Goal: Task Accomplishment & Management: Manage account settings

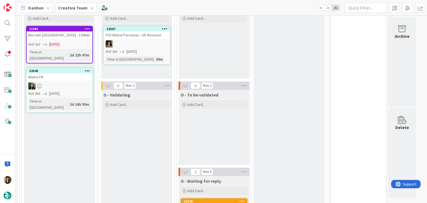
scroll to position [194, 0]
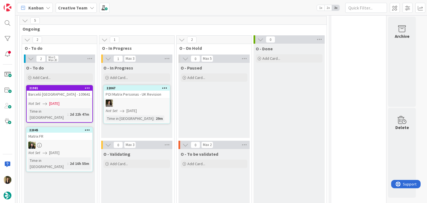
scroll to position [139, 0]
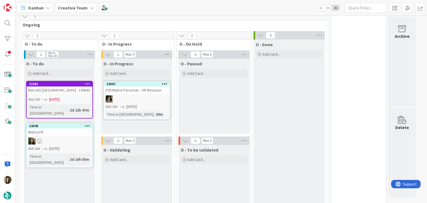
click at [201, 105] on div "O - Paused Add Card..." at bounding box center [213, 96] width 71 height 75
click at [69, 101] on div "Not Set 29/08/2025" at bounding box center [60, 99] width 64 height 6
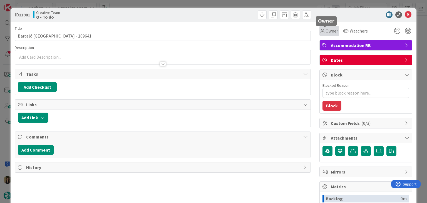
drag, startPoint x: 322, startPoint y: 29, endPoint x: 323, endPoint y: 31, distance: 3.2
click at [325, 29] on span "Owner" at bounding box center [331, 30] width 12 height 7
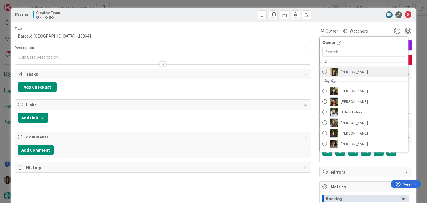
click at [344, 74] on span "[PERSON_NAME]" at bounding box center [353, 71] width 27 height 8
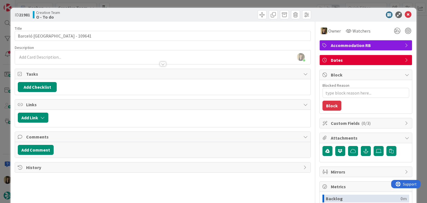
click at [210, 20] on div "ID 21981 Creative Team O - To do" at bounding box center [213, 15] width 405 height 14
drag, startPoint x: 213, startPoint y: 16, endPoint x: 210, endPoint y: 7, distance: 10.0
click at [211, 13] on div at bounding box center [237, 14] width 147 height 9
click at [211, 3] on div "ID 21981 Creative Team O - To do Title 33 / 128 Barceló Funchal Old Town - 1096…" at bounding box center [213, 101] width 427 height 203
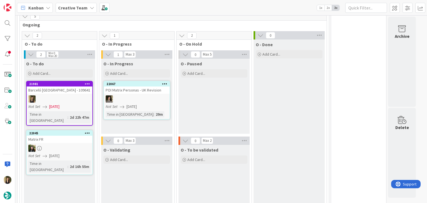
click at [211, 100] on div "O - Paused Add Card..." at bounding box center [213, 96] width 71 height 75
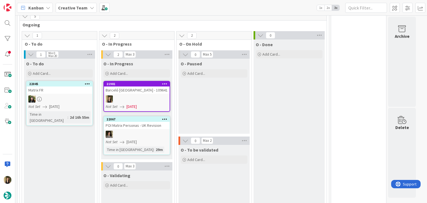
click at [209, 106] on div "O - Paused Add Card..." at bounding box center [213, 96] width 71 height 75
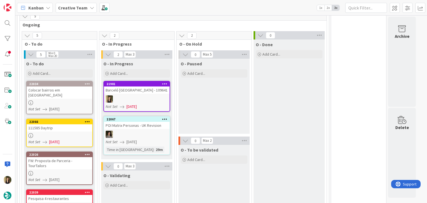
click at [206, 104] on div "O - Paused Add Card..." at bounding box center [213, 96] width 71 height 75
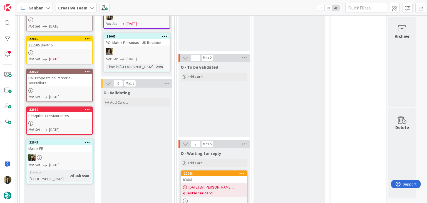
scroll to position [250, 0]
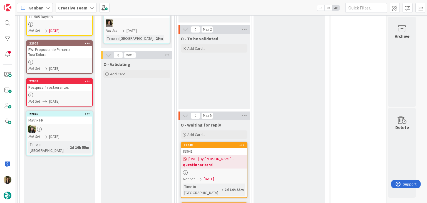
click at [72, 80] on link "22039 Pesquisa 4 restaurantes Not Set 01/09/2025" at bounding box center [59, 92] width 67 height 28
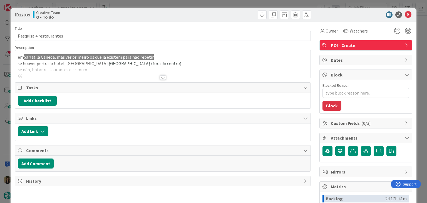
click at [160, 78] on div at bounding box center [163, 77] width 6 height 4
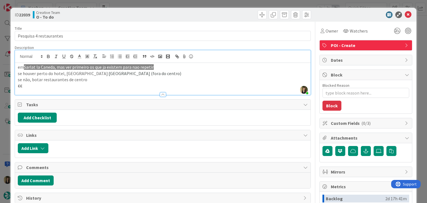
drag, startPoint x: 163, startPoint y: 16, endPoint x: 162, endPoint y: 9, distance: 6.5
click at [164, 15] on div at bounding box center [237, 14] width 147 height 9
click at [161, 4] on div "ID 22039 Creative Team O - To do Title 23 / 128 Pesquisa 4 restaurantes Descrip…" at bounding box center [213, 101] width 427 height 203
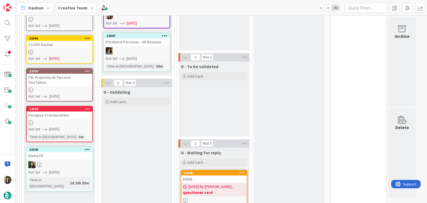
click at [74, 74] on div "FW: Proposta de Parceria - TourTailors" at bounding box center [60, 80] width 66 height 12
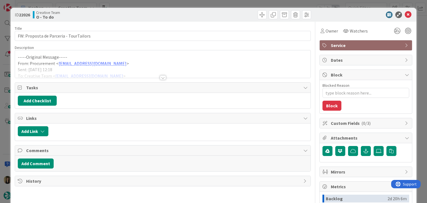
click at [161, 79] on div at bounding box center [163, 77] width 6 height 4
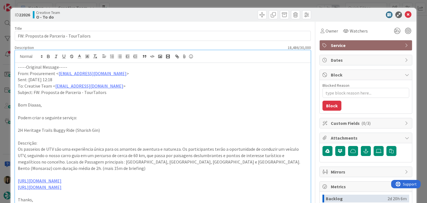
click at [176, 15] on div at bounding box center [237, 14] width 147 height 9
click at [175, 4] on div "ID 22026 Creative Team O - To do Title 38 / 128 FW: Proposta de Parceria - Tour…" at bounding box center [213, 101] width 427 height 203
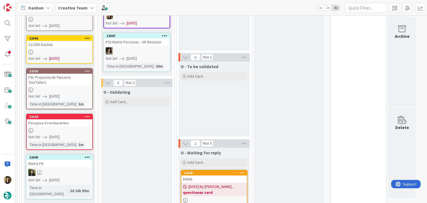
click at [70, 56] on div "Not Set 31/08/2025" at bounding box center [60, 59] width 64 height 6
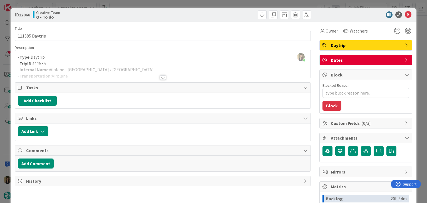
click at [160, 79] on div at bounding box center [163, 77] width 6 height 4
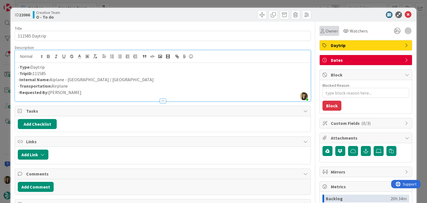
click at [320, 31] on div "Owner" at bounding box center [328, 30] width 17 height 7
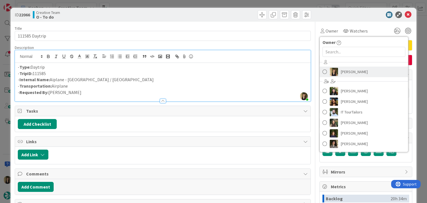
click at [348, 75] on span "[PERSON_NAME]" at bounding box center [353, 71] width 27 height 8
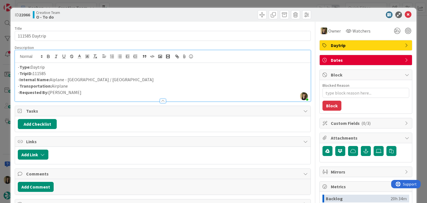
drag, startPoint x: 219, startPoint y: 16, endPoint x: 217, endPoint y: 9, distance: 6.9
click at [219, 15] on div at bounding box center [237, 14] width 147 height 9
click at [217, 5] on div "ID 22066 Creative Team O - To do Title 14 / 128 111585 Daytrip Description Sofi…" at bounding box center [213, 101] width 427 height 203
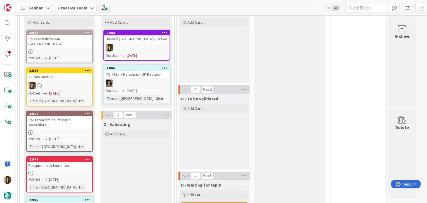
scroll to position [111, 0]
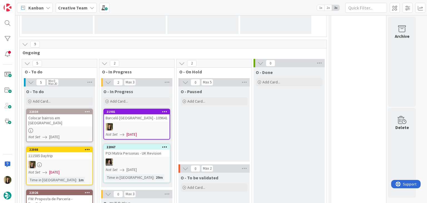
click at [231, 136] on div "O - Paused Add Card..." at bounding box center [213, 123] width 71 height 75
click at [76, 128] on div at bounding box center [60, 130] width 66 height 5
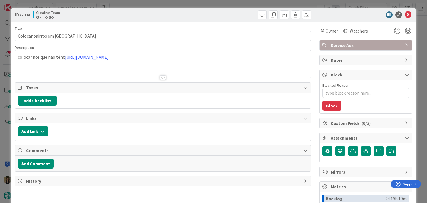
drag, startPoint x: 147, startPoint y: 15, endPoint x: 148, endPoint y: 8, distance: 6.7
click at [148, 14] on div "Creative Team O - To do" at bounding box center [97, 14] width 129 height 9
click at [149, 6] on div "ID 22034 Creative Team O - To do Title 27 / 128 Colocar bairros em Toulouse Des…" at bounding box center [213, 101] width 427 height 203
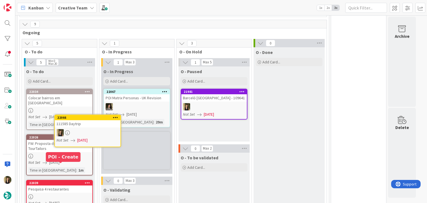
scroll to position [138, 0]
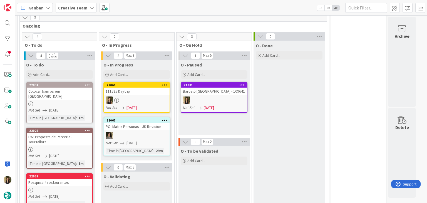
click at [148, 101] on div at bounding box center [137, 99] width 66 height 7
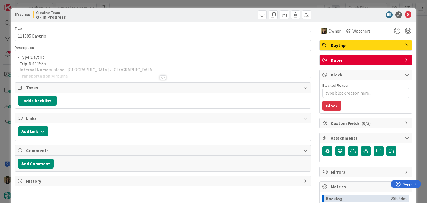
type textarea "x"
click at [128, 71] on div at bounding box center [162, 71] width 295 height 14
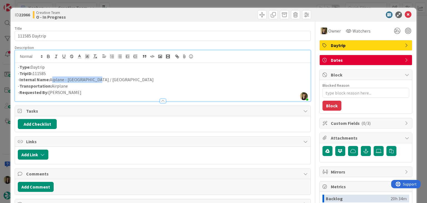
drag, startPoint x: 100, startPoint y: 82, endPoint x: 50, endPoint y: 80, distance: 50.3
click at [51, 80] on p "- Internal Name: Aiplane - Lyon / London" at bounding box center [162, 79] width 289 height 6
click at [54, 78] on p "- Internal Name: Aiplane - Lyon / London" at bounding box center [162, 79] width 289 height 6
click at [79, 86] on p "- Transportation: Airplane" at bounding box center [162, 86] width 289 height 6
click at [54, 80] on p "- Internal Name: Aiplane - Lyon / London" at bounding box center [162, 79] width 289 height 6
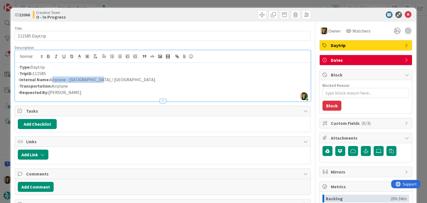
drag, startPoint x: 107, startPoint y: 80, endPoint x: 74, endPoint y: 73, distance: 33.2
click at [50, 79] on p "- Internal Name: Airplane - Lyon / London" at bounding box center [162, 79] width 289 height 6
copy p "Airplane - Lyon / London"
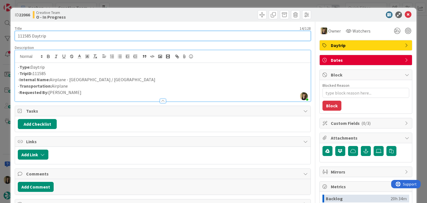
drag, startPoint x: 56, startPoint y: 35, endPoint x: 7, endPoint y: 36, distance: 49.7
click at [7, 36] on div "ID 22066 Creative Team O - In Progress Title 14 / 128 111585 Daytrip Descriptio…" at bounding box center [213, 101] width 427 height 203
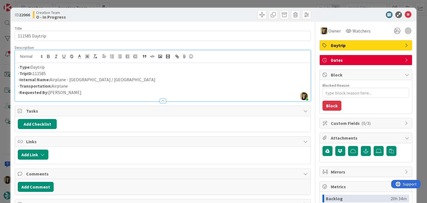
click at [159, 12] on div "Creative Team O - In Progress" at bounding box center [97, 14] width 129 height 9
click at [159, 5] on div "ID 22066 Creative Team O - In Progress Title 14 / 128 111585 Daytrip Descriptio…" at bounding box center [213, 101] width 427 height 203
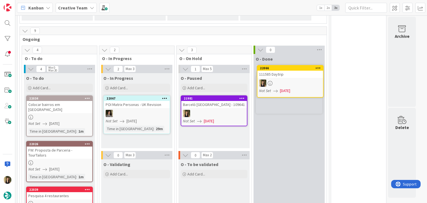
scroll to position [122, 0]
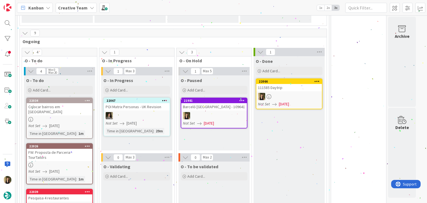
click at [138, 143] on div "O - In Progress Add Card... 22067 POI Matrix Personas - UK Revision Not Set 01/…" at bounding box center [136, 112] width 71 height 75
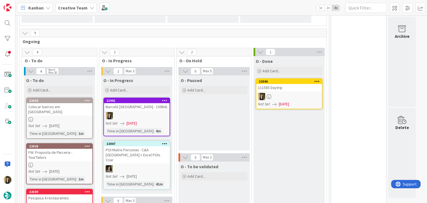
click at [191, 124] on div "O - Paused Add Card..." at bounding box center [213, 112] width 71 height 75
click at [158, 117] on div at bounding box center [137, 115] width 66 height 7
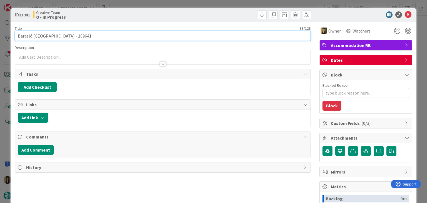
click at [76, 37] on input "Barceló [GEOGRAPHIC_DATA] - 109641" at bounding box center [162, 36] width 295 height 10
drag, startPoint x: 65, startPoint y: 35, endPoint x: 7, endPoint y: 34, distance: 58.6
click at [7, 34] on div "ID 21981 Creative Team O - In Progress Title 33 / 128 Barceló Funchal Old Town …" at bounding box center [213, 101] width 427 height 203
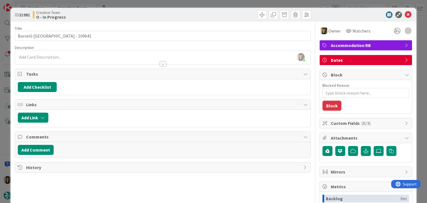
click at [146, 19] on div "ID 21981 Creative Team O - In Progress" at bounding box center [213, 15] width 405 height 14
click at [175, 3] on div "ID 21981 Creative Team O - In Progress Title 33 / 128 Barceló Funchal Old Town …" at bounding box center [213, 101] width 427 height 203
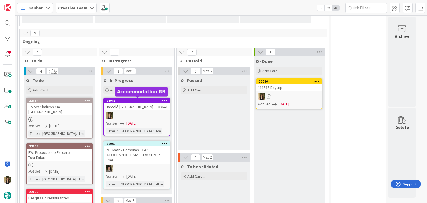
click at [130, 111] on link "21981 Barceló Funchal Old Town - 109641 Not Set 29/08/2025 Time in Column : 6m" at bounding box center [136, 116] width 67 height 39
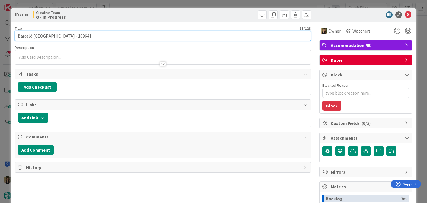
drag, startPoint x: 66, startPoint y: 36, endPoint x: 14, endPoint y: 35, distance: 51.4
click at [16, 35] on input "Barceló [GEOGRAPHIC_DATA] - 109641" at bounding box center [162, 36] width 295 height 10
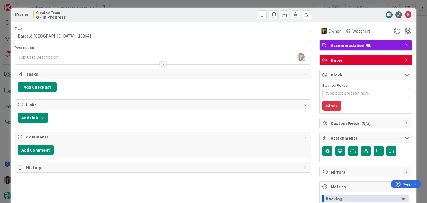
click at [139, 12] on div "Creative Team O - In Progress" at bounding box center [97, 14] width 129 height 9
drag, startPoint x: 138, startPoint y: 7, endPoint x: 138, endPoint y: 4, distance: 3.3
click at [138, 6] on div "ID 21981 Creative Team O - In Progress Title 33 / 128 Barceló Funchal Old Town …" at bounding box center [213, 101] width 427 height 203
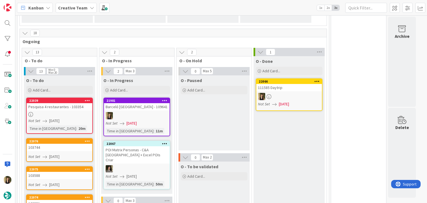
click at [149, 109] on div "Barceló [GEOGRAPHIC_DATA] - 109641" at bounding box center [137, 106] width 66 height 7
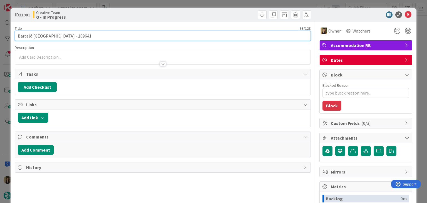
drag, startPoint x: 94, startPoint y: 36, endPoint x: 6, endPoint y: 31, distance: 88.4
click at [7, 31] on div "ID 21981 Creative Team O - In Progress Title 33 / 128 Barceló Funchal Old Town …" at bounding box center [213, 101] width 427 height 203
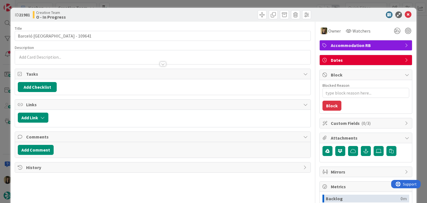
click at [114, 14] on div "Creative Team O - In Progress" at bounding box center [97, 14] width 129 height 9
click at [124, 4] on div "ID 21981 Creative Team O - In Progress Title 33 / 128 Barceló Funchal Old Town …" at bounding box center [213, 101] width 427 height 203
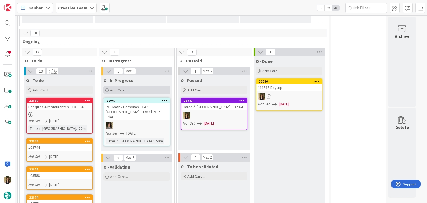
click at [154, 91] on div "Add Card..." at bounding box center [136, 90] width 67 height 8
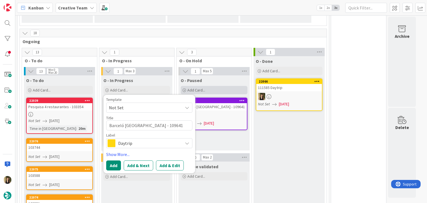
type textarea "x"
type textarea "Barceló [GEOGRAPHIC_DATA] - 109641"
type textarea "x"
type textarea "Barceló Funchal Old Town - 109641 -"
type textarea "x"
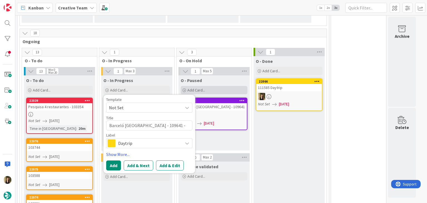
type textarea "Barceló Funchal Old Town - 109641 -"
type textarea "x"
type textarea "Barceló Funchal Old Town - 109641 - P"
type textarea "x"
type textarea "Barceló Funchal Old Town - 109641 - PO"
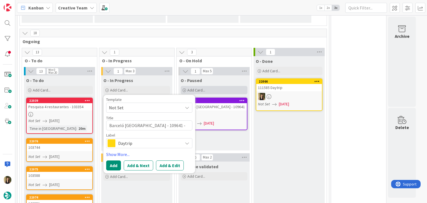
type textarea "x"
type textarea "Barceló Funchal Old Town - 109641 - POI"
type textarea "x"
type textarea "Barceló Funchal Old Town - 109641 - POI"
type textarea "x"
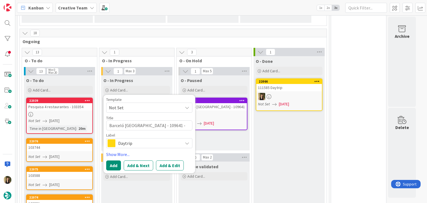
type textarea "Barceló [GEOGRAPHIC_DATA] - 109641 - POI P"
click at [164, 140] on span "Daytrip" at bounding box center [149, 143] width 62 height 8
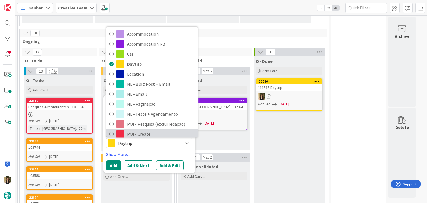
click at [149, 131] on span "POI - Create" at bounding box center [161, 134] width 68 height 8
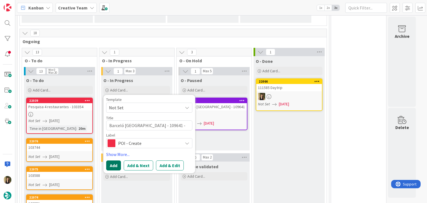
click at [113, 164] on button "Add" at bounding box center [113, 165] width 15 height 10
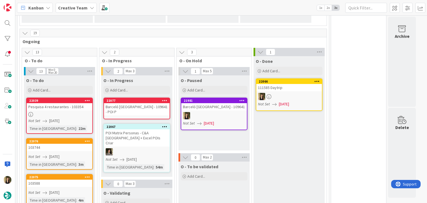
click at [151, 110] on div "Barceló [GEOGRAPHIC_DATA] - 109641 - POI P" at bounding box center [137, 109] width 66 height 12
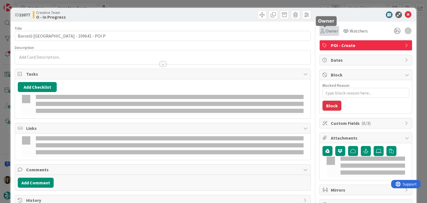
click at [325, 29] on span "Owner" at bounding box center [331, 30] width 12 height 7
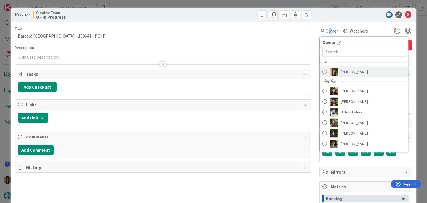
click at [346, 74] on span "[PERSON_NAME]" at bounding box center [353, 71] width 27 height 8
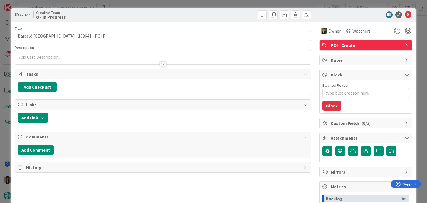
click at [200, 17] on div at bounding box center [237, 14] width 147 height 9
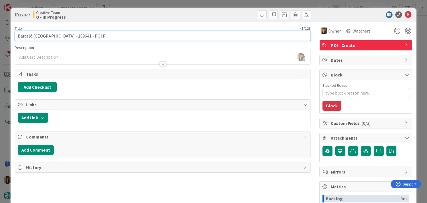
drag, startPoint x: 65, startPoint y: 34, endPoint x: 7, endPoint y: 32, distance: 58.6
click at [7, 32] on div "ID 22077 Creative Team O - In Progress Title 41 / 128 Barceló Funchal Old Town …" at bounding box center [213, 101] width 427 height 203
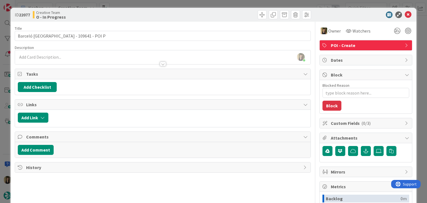
click at [139, 15] on div "Creative Team O - In Progress" at bounding box center [97, 14] width 129 height 9
click at [141, 6] on div "ID 22077 Creative Team O - In Progress Title 41 / 128 Barceló Funchal Old Town …" at bounding box center [213, 101] width 427 height 203
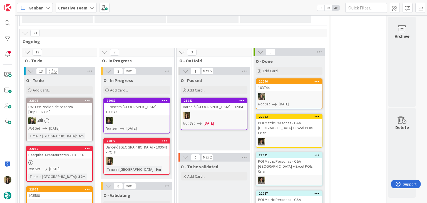
click at [155, 146] on div "Barceló [GEOGRAPHIC_DATA] - 109641 - POI P" at bounding box center [137, 149] width 66 height 12
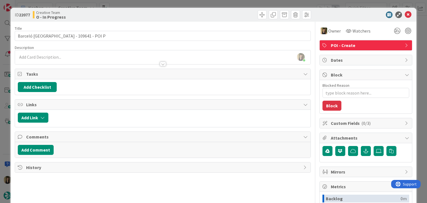
drag, startPoint x: 149, startPoint y: 18, endPoint x: 147, endPoint y: 2, distance: 15.4
click at [149, 15] on div "Creative Team O - In Progress" at bounding box center [97, 14] width 129 height 9
click at [147, 2] on div "ID 22077 Creative Team O - In Progress Title 41 / 128 Barceló Funchal Old Town …" at bounding box center [213, 101] width 427 height 203
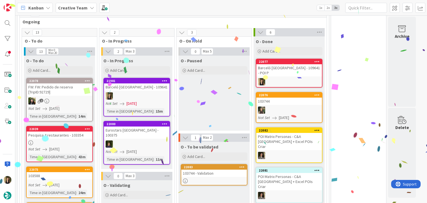
click at [157, 91] on link "21981 Barceló Funchal Old Town - 109641 Not Set 29/08/2025 Time in Column : 15m" at bounding box center [136, 97] width 67 height 39
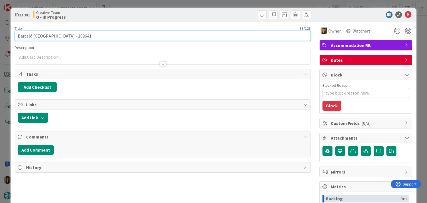
drag, startPoint x: 66, startPoint y: 35, endPoint x: 5, endPoint y: 34, distance: 61.1
click at [2, 35] on div "ID 21981 Creative Team O - In Progress Title 33 / 128 Barceló Funchal Old Town …" at bounding box center [213, 101] width 427 height 203
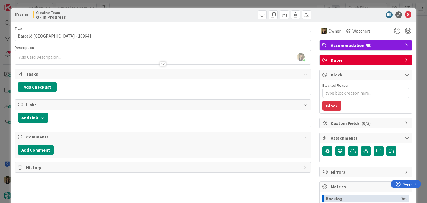
drag, startPoint x: 109, startPoint y: 16, endPoint x: 114, endPoint y: 7, distance: 9.8
click at [109, 14] on div "Creative Team O - In Progress" at bounding box center [97, 14] width 129 height 9
click at [119, 4] on div "ID 21981 Creative Team O - In Progress Title 33 / 128 Barceló Funchal Old Town …" at bounding box center [213, 101] width 427 height 203
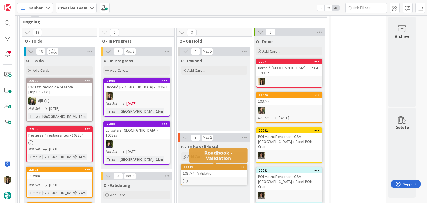
click at [207, 171] on div "103744 - Validation" at bounding box center [214, 172] width 66 height 7
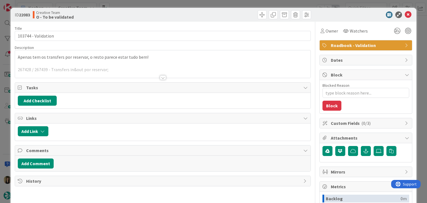
click at [161, 78] on div at bounding box center [163, 77] width 6 height 4
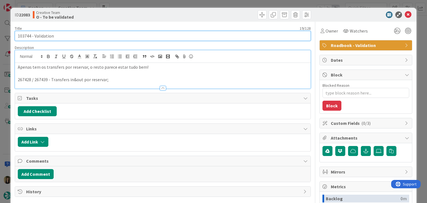
click at [27, 35] on input "103744 - Validation" at bounding box center [162, 36] width 295 height 10
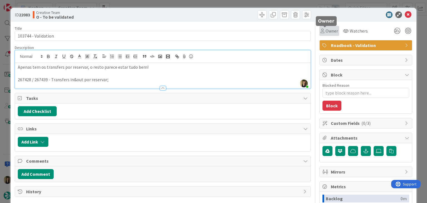
click at [325, 33] on span "Owner" at bounding box center [331, 30] width 12 height 7
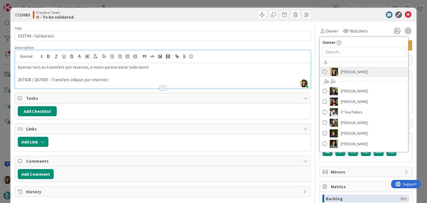
click at [344, 74] on span "[PERSON_NAME]" at bounding box center [353, 71] width 27 height 8
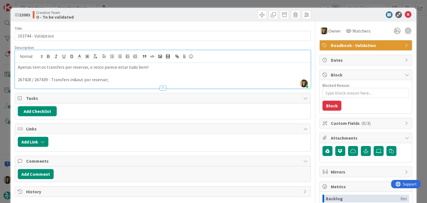
drag, startPoint x: 202, startPoint y: 17, endPoint x: 199, endPoint y: 4, distance: 13.0
click at [202, 16] on div at bounding box center [237, 14] width 147 height 9
click at [199, 4] on div "ID 22083 Creative Team O - To be validated Title 19 / 128 103744 - Validation D…" at bounding box center [213, 101] width 427 height 203
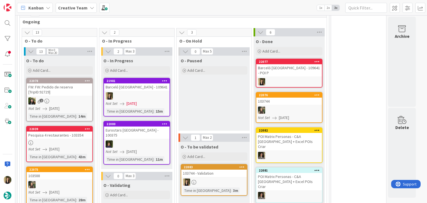
click at [230, 94] on div "O - Paused Add Card..." at bounding box center [213, 93] width 71 height 75
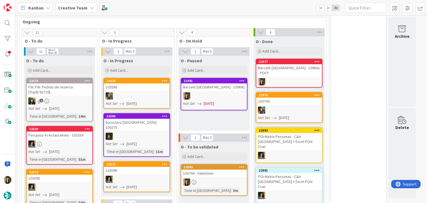
click at [231, 114] on div "O - Paused Add Card... 21981 Barceló Funchal Old Town - 109641 Not Set 29/08/20…" at bounding box center [213, 93] width 71 height 75
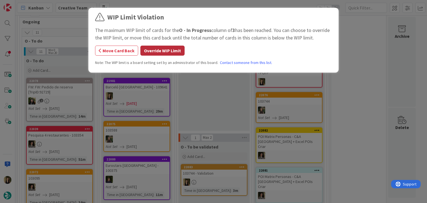
click at [174, 52] on button "Override WIP Limit" at bounding box center [162, 51] width 44 height 10
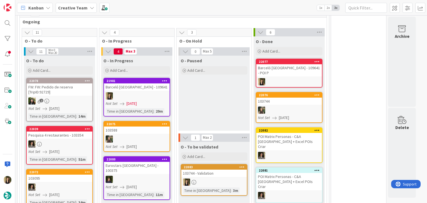
click at [207, 84] on div "O - Paused Add Card..." at bounding box center [213, 93] width 71 height 75
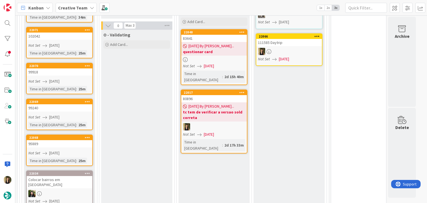
scroll to position [364, 0]
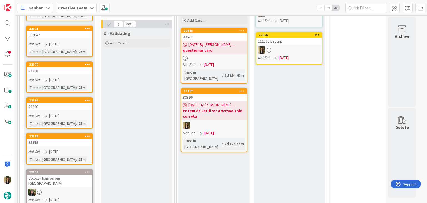
click at [239, 69] on div "Time in Column : 2d 15h 40m" at bounding box center [214, 75] width 62 height 12
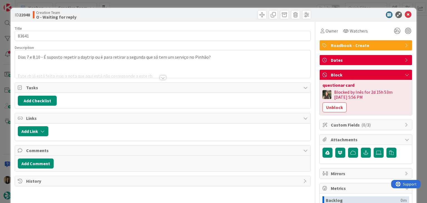
click at [161, 77] on div at bounding box center [163, 77] width 6 height 4
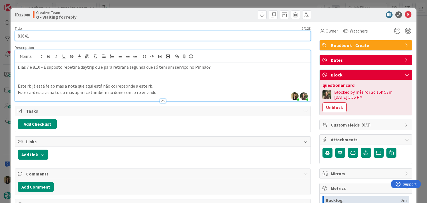
click at [23, 36] on input "83641" at bounding box center [162, 36] width 295 height 10
click at [23, 35] on input "83641" at bounding box center [162, 36] width 295 height 10
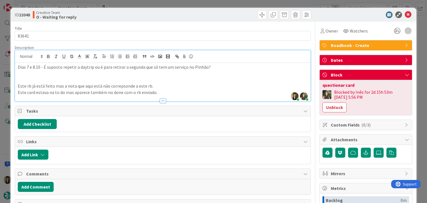
drag, startPoint x: 149, startPoint y: 14, endPoint x: 156, endPoint y: 2, distance: 14.0
click at [149, 13] on div "Creative Team O - Waiting for reply" at bounding box center [97, 14] width 129 height 9
click at [166, 3] on div "ID 22048 Creative Team O - Waiting for reply Title 5 / 128 83641 Description So…" at bounding box center [213, 101] width 427 height 203
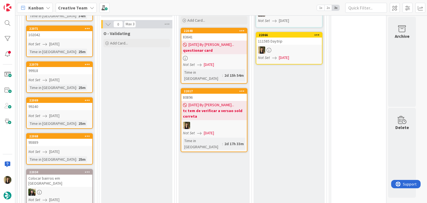
click at [225, 122] on div at bounding box center [214, 125] width 66 height 7
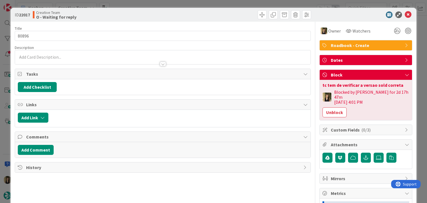
drag, startPoint x: 173, startPoint y: 4, endPoint x: 184, endPoint y: 1, distance: 11.8
click at [173, 4] on div "ID 22017 Creative Team O - Waiting for reply Title 5 / 128 80896 Description Ow…" at bounding box center [213, 101] width 427 height 203
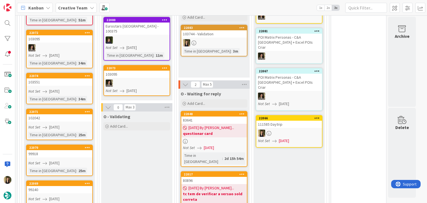
scroll to position [281, 0]
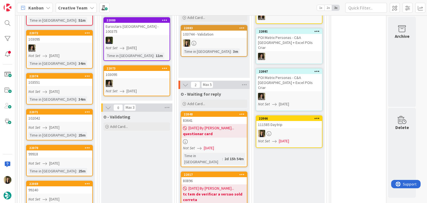
click at [232, 143] on div at bounding box center [214, 141] width 66 height 5
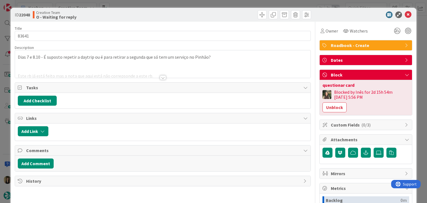
click at [162, 79] on div at bounding box center [163, 77] width 6 height 4
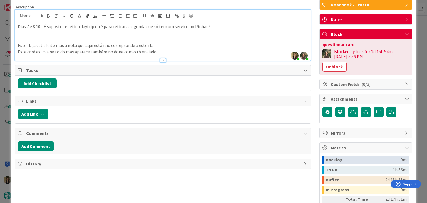
click at [56, 163] on span "History" at bounding box center [163, 163] width 274 height 7
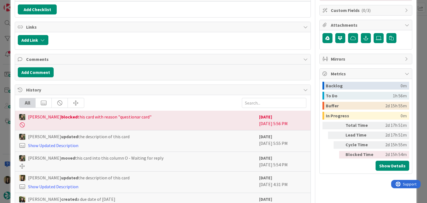
scroll to position [147, 0]
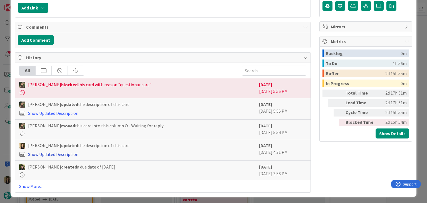
click at [69, 152] on link "Show Updated Description" at bounding box center [53, 154] width 50 height 6
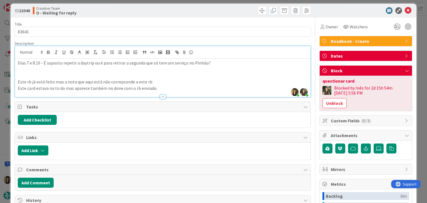
scroll to position [0, 0]
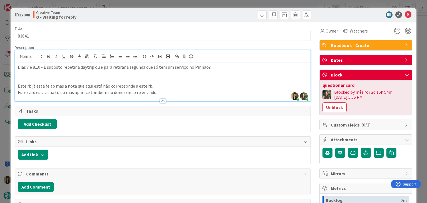
click at [205, 20] on div "ID 22048 Creative Team O - Waiting for reply" at bounding box center [213, 15] width 405 height 14
click at [182, 17] on div at bounding box center [237, 14] width 147 height 9
drag, startPoint x: 171, startPoint y: 11, endPoint x: 173, endPoint y: 0, distance: 11.6
click at [170, 11] on div at bounding box center [237, 14] width 147 height 9
click at [173, 0] on div "ID 22048 Creative Team O - Waiting for reply Title 5 / 128 83641 Description So…" at bounding box center [213, 101] width 427 height 203
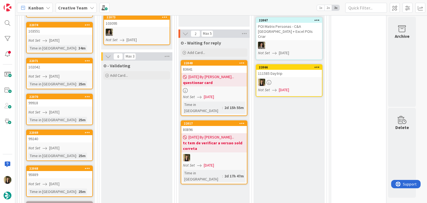
scroll to position [336, 0]
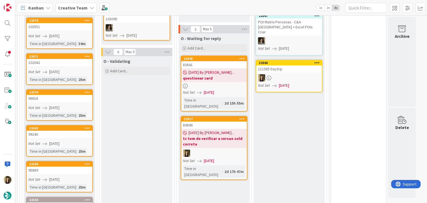
click at [212, 121] on div "80896" at bounding box center [214, 124] width 66 height 7
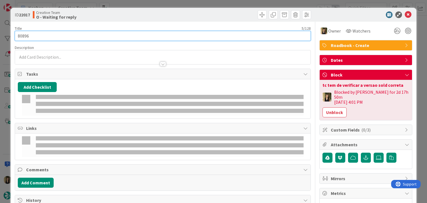
click at [22, 38] on input "80896" at bounding box center [162, 36] width 295 height 10
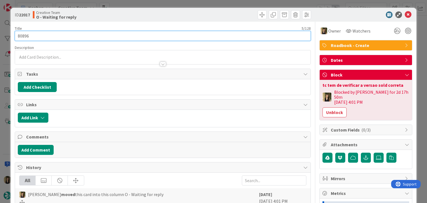
click at [22, 38] on input "80896" at bounding box center [162, 36] width 295 height 10
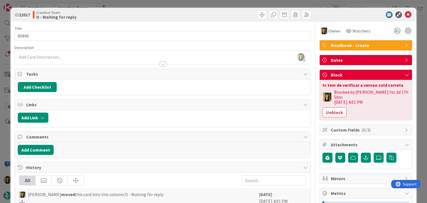
drag, startPoint x: 229, startPoint y: 14, endPoint x: 227, endPoint y: 4, distance: 10.5
click at [228, 12] on div at bounding box center [237, 14] width 147 height 9
click at [227, 1] on div "ID 22017 Creative Team O - Waiting for reply Title 5 / 128 80896 Description So…" at bounding box center [213, 101] width 427 height 203
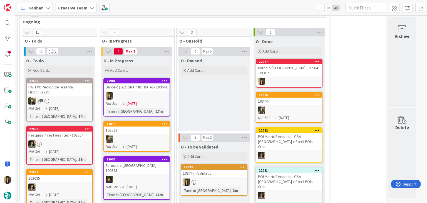
click at [210, 98] on div "O - Paused Add Card..." at bounding box center [213, 93] width 71 height 75
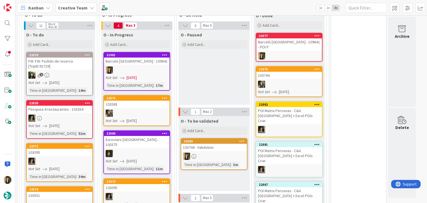
scroll to position [170, 0]
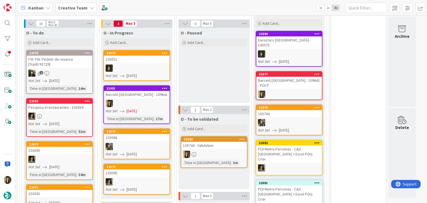
click at [145, 106] on link "21981 Barceló Funchal Old Town - 109641 Not Set 29/08/2025 Time in Column : 17m" at bounding box center [136, 104] width 67 height 39
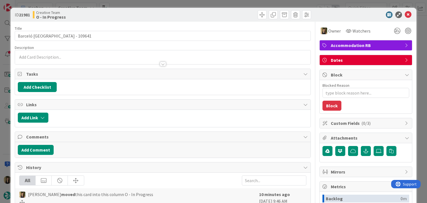
drag, startPoint x: 204, startPoint y: 12, endPoint x: 202, endPoint y: 6, distance: 7.5
click at [203, 12] on div at bounding box center [237, 14] width 147 height 9
click at [202, 5] on div "ID 21981 Creative Team O - In Progress Title 33 / 128 Barceló Funchal Old Town …" at bounding box center [213, 101] width 427 height 203
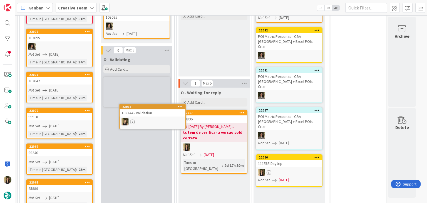
scroll to position [298, 0]
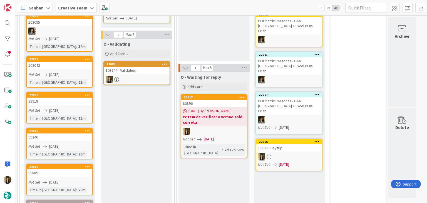
click at [136, 76] on div at bounding box center [137, 79] width 66 height 7
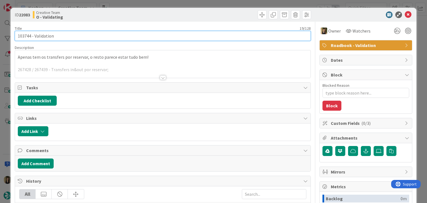
click at [23, 36] on input "103744 - Validation" at bounding box center [162, 36] width 295 height 10
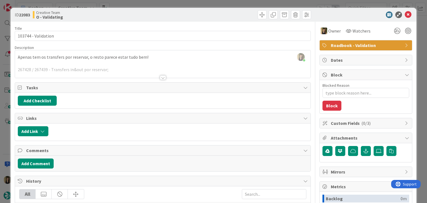
click at [161, 78] on div at bounding box center [163, 77] width 6 height 4
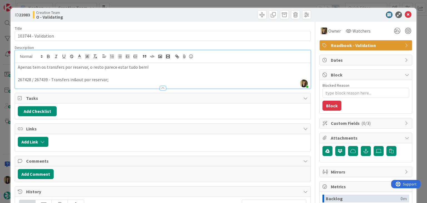
click at [110, 9] on div "ID 22083 Creative Team O - Validating" at bounding box center [213, 15] width 405 height 14
click at [116, 3] on div "ID 22083 Creative Team O - Validating Title 19 / 128 103744 - Validation Descri…" at bounding box center [213, 101] width 427 height 203
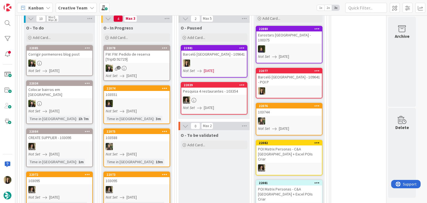
scroll to position [147, 0]
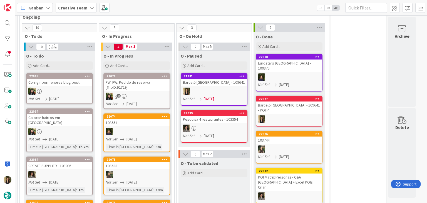
click at [222, 87] on div at bounding box center [214, 90] width 66 height 7
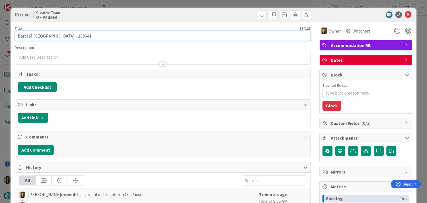
drag, startPoint x: 53, startPoint y: 39, endPoint x: 11, endPoint y: 36, distance: 42.6
click at [11, 36] on div "ID 21981 Creative Team O - Paused Title 33 / 128 Barceló Funchal Old Town - 109…" at bounding box center [213, 155] width 405 height 295
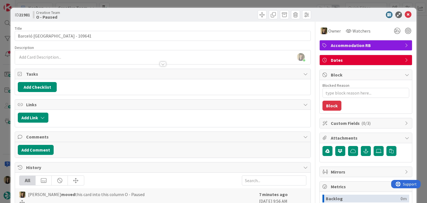
drag, startPoint x: 140, startPoint y: 17, endPoint x: 122, endPoint y: 1, distance: 25.0
click at [140, 17] on div "Creative Team O - Paused" at bounding box center [97, 14] width 129 height 9
click at [162, 3] on div "ID 21981 Creative Team O - Paused Title 33 / 128 Barceló Funchal Old Town - 109…" at bounding box center [213, 101] width 427 height 203
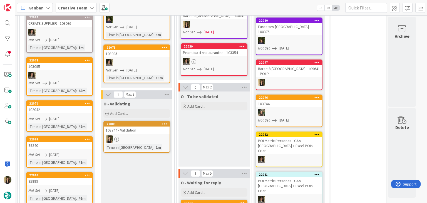
scroll to position [258, 0]
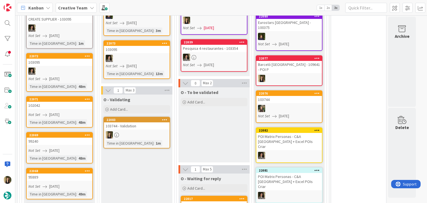
click at [147, 138] on link "22083 103744 - Validation Time in Column : 1m" at bounding box center [136, 133] width 67 height 32
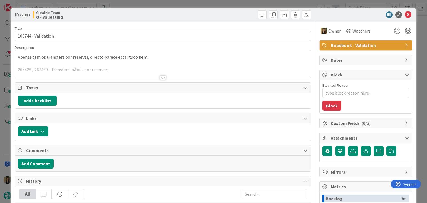
drag, startPoint x: 237, startPoint y: 14, endPoint x: 234, endPoint y: 8, distance: 6.2
click at [236, 13] on div at bounding box center [237, 14] width 147 height 9
click at [234, 5] on div "ID 22083 Creative Team O - Validating Title 19 / 128 103744 - Validation Descri…" at bounding box center [213, 101] width 427 height 203
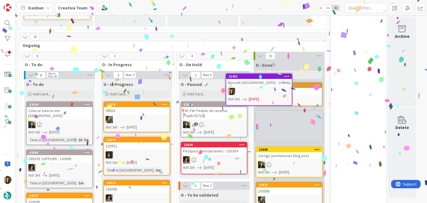
scroll to position [123, 0]
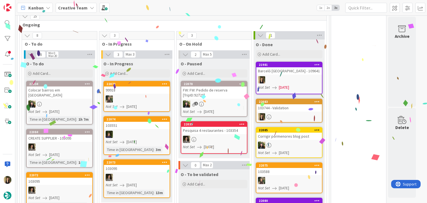
scroll to position [222, 0]
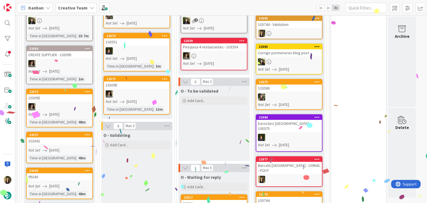
click at [204, 134] on div "O - To be validated Add Card..." at bounding box center [213, 123] width 71 height 75
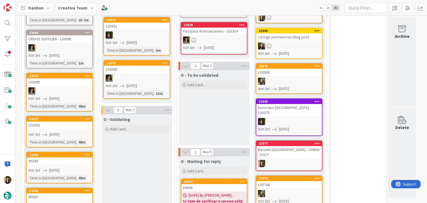
scroll to position [278, 0]
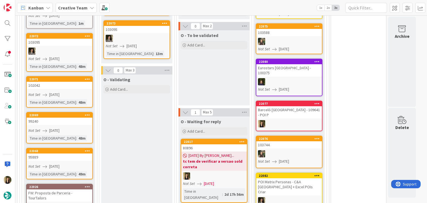
click at [76, 84] on link "22071 102042 Not Set 01/09/2025 Time in Column : 48m" at bounding box center [59, 91] width 67 height 31
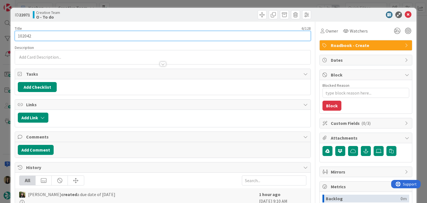
click at [27, 38] on input "102042" at bounding box center [162, 36] width 295 height 10
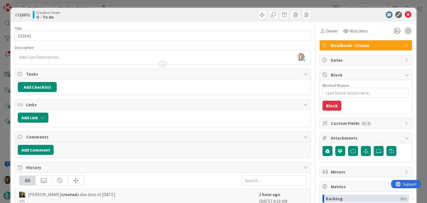
drag, startPoint x: 174, startPoint y: 21, endPoint x: 169, endPoint y: 11, distance: 11.4
click at [172, 20] on div "ID 22071 Creative Team O - To do" at bounding box center [213, 15] width 405 height 14
click at [168, 5] on div "ID 22071 Creative Team O - To do Title 6 / 128 102042 Description Sofia Palma j…" at bounding box center [213, 101] width 427 height 203
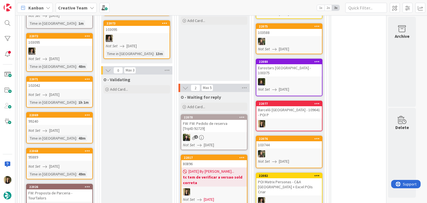
click at [86, 92] on div "Not Set [DATE]" at bounding box center [60, 95] width 64 height 6
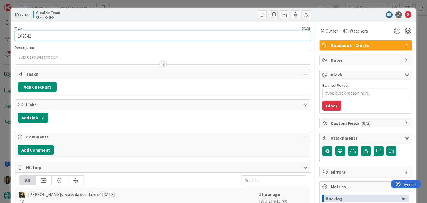
click at [24, 34] on input "102042" at bounding box center [162, 36] width 295 height 10
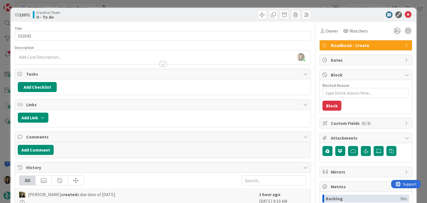
click at [109, 13] on div "Creative Team O - To do" at bounding box center [97, 14] width 129 height 9
click at [122, 4] on div "ID 22071 Creative Team O - To do Title 6 / 128 102042 Description Sofia Palma j…" at bounding box center [213, 101] width 427 height 203
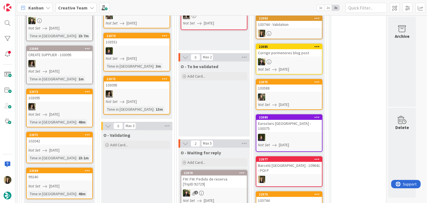
scroll to position [305, 0]
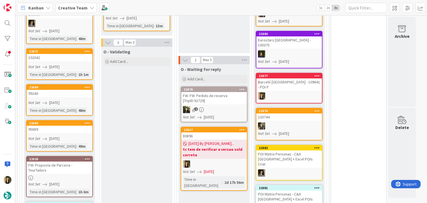
click at [76, 100] on link "22069 99240 Not Set 01/09/2025 Time in Column : 48m" at bounding box center [59, 99] width 67 height 31
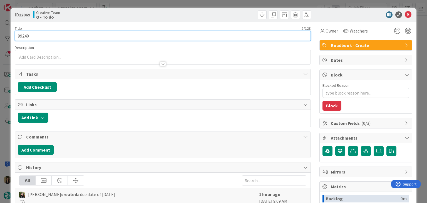
click at [22, 34] on input "99240" at bounding box center [162, 36] width 295 height 10
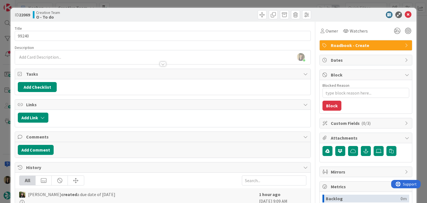
drag, startPoint x: 114, startPoint y: 18, endPoint x: 127, endPoint y: 7, distance: 17.3
click at [114, 18] on div "Creative Team O - To do" at bounding box center [97, 14] width 129 height 9
click at [131, 4] on div "ID 22069 Creative Team O - To do Title 5 / 128 99240 Description Sofia Palma ju…" at bounding box center [213, 101] width 427 height 203
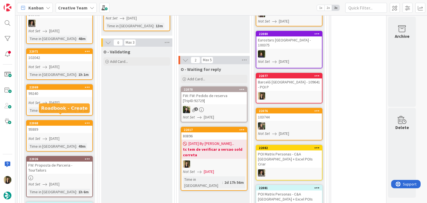
click at [78, 128] on link "22068 95889 Not Set 01/09/2025 Time in Column : 49m" at bounding box center [59, 135] width 67 height 31
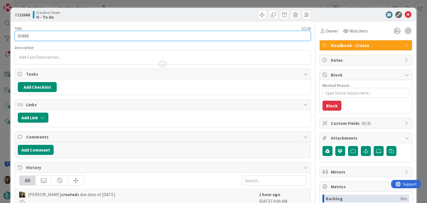
click at [23, 34] on input "95889" at bounding box center [162, 36] width 295 height 10
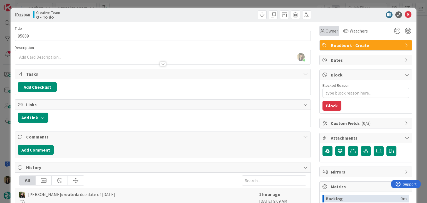
click at [325, 30] on span "Owner" at bounding box center [331, 30] width 12 height 7
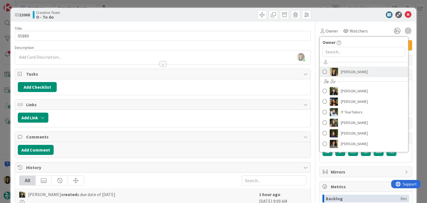
drag, startPoint x: 351, startPoint y: 70, endPoint x: 337, endPoint y: 59, distance: 17.4
click at [351, 70] on span "[PERSON_NAME]" at bounding box center [353, 71] width 27 height 8
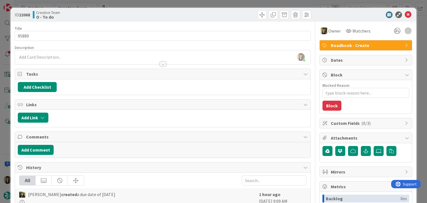
drag, startPoint x: 231, startPoint y: 15, endPoint x: 228, endPoint y: 5, distance: 10.5
click at [230, 14] on div at bounding box center [237, 14] width 147 height 9
click at [227, 5] on div "ID 22068 Creative Team O - To do Title 5 / 128 95889 Description Sofia Palma ju…" at bounding box center [213, 101] width 427 height 203
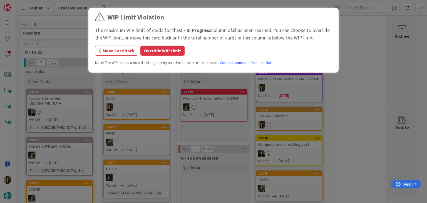
click at [168, 54] on button "Override WIP Limit" at bounding box center [162, 51] width 44 height 10
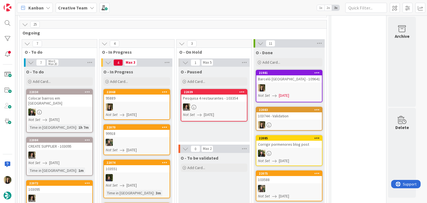
click at [210, 125] on div "O - Paused Add Card... 22039 Pesquisa 4 restaurantes - 103354 Not Set 01/09/2025" at bounding box center [213, 104] width 71 height 75
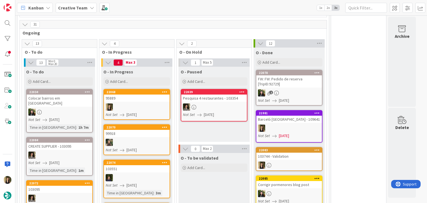
click at [149, 107] on div at bounding box center [137, 106] width 66 height 7
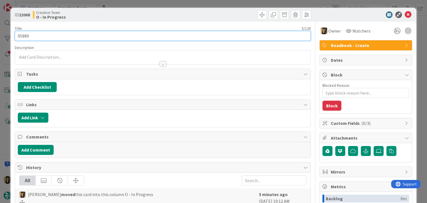
click at [21, 36] on input "95889" at bounding box center [162, 36] width 295 height 10
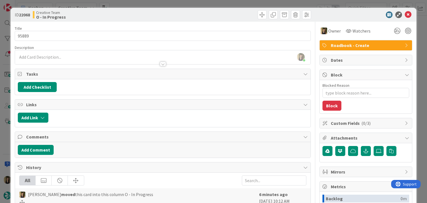
click at [134, 22] on div "Title 5 / 128 95889 Description Sofia Palma just joined Owner Watchers Roadbook…" at bounding box center [162, 154] width 295 height 265
click at [136, 6] on div "ID 22068 Creative Team O - In Progress Title 5 / 128 95889 Description Sofia Pa…" at bounding box center [213, 101] width 427 height 203
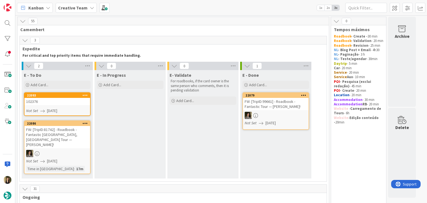
click at [60, 106] on link "22093 102376 Not Set [DATE]" at bounding box center [57, 104] width 67 height 24
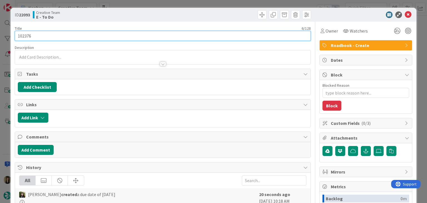
click at [24, 37] on input "102376" at bounding box center [162, 36] width 295 height 10
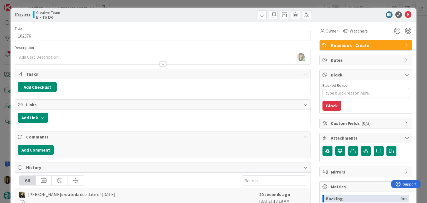
click at [155, 12] on div "Creative Team E - To Do" at bounding box center [97, 14] width 129 height 9
click at [325, 35] on div "Owner" at bounding box center [329, 31] width 20 height 10
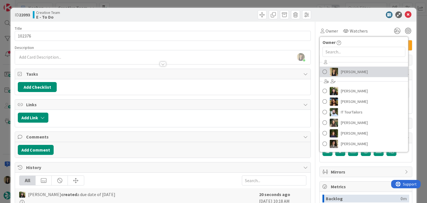
click at [345, 71] on span "[PERSON_NAME]" at bounding box center [353, 71] width 27 height 8
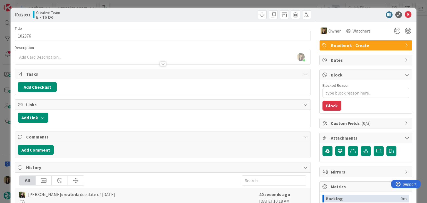
type textarea "x"
drag, startPoint x: 223, startPoint y: 17, endPoint x: 219, endPoint y: 3, distance: 14.5
click at [222, 16] on div at bounding box center [237, 14] width 147 height 9
drag, startPoint x: 219, startPoint y: 2, endPoint x: 216, endPoint y: 0, distance: 4.0
click at [218, 2] on div "ID 22093 Creative Team E - To Do Title 6 / 128 102376 Description Sofia Palma j…" at bounding box center [213, 101] width 427 height 203
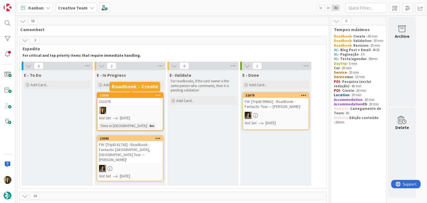
click at [147, 112] on div at bounding box center [130, 110] width 66 height 7
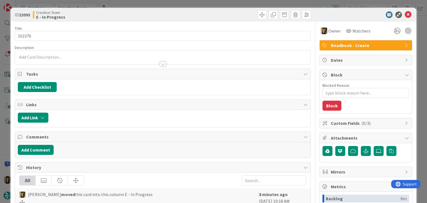
type textarea "x"
click at [57, 53] on div at bounding box center [162, 58] width 295 height 11
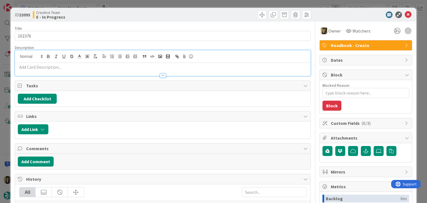
drag, startPoint x: 59, startPoint y: 64, endPoint x: 85, endPoint y: 60, distance: 26.3
click at [59, 65] on p at bounding box center [162, 67] width 289 height 6
paste div
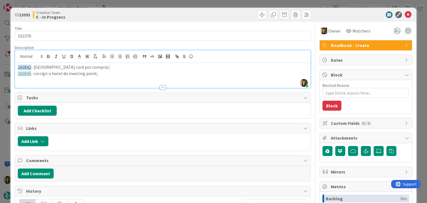
drag, startPoint x: 161, startPoint y: 12, endPoint x: 162, endPoint y: 6, distance: 6.2
click at [161, 12] on div "ID 22093 Creative Team E - In Progress" at bounding box center [163, 14] width 296 height 9
click at [162, 6] on div "ID 22093 Creative Team E - In Progress Title 6 / 128 102376 Description [PERSON…" at bounding box center [213, 101] width 427 height 203
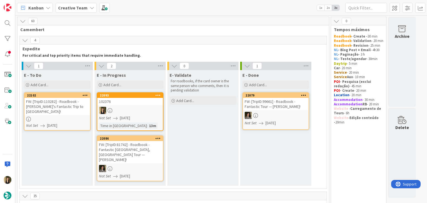
click at [132, 108] on div at bounding box center [130, 110] width 66 height 7
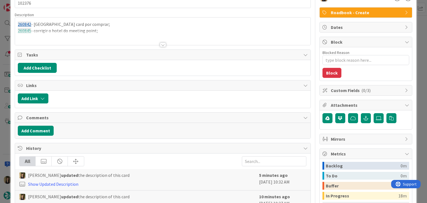
scroll to position [12, 0]
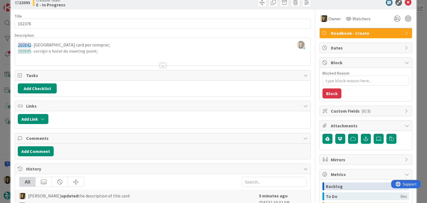
type textarea "x"
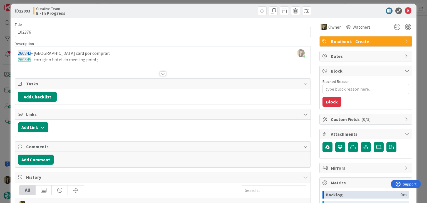
scroll to position [0, 0]
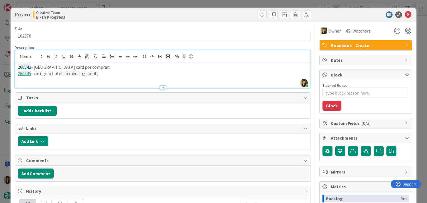
click at [106, 61] on div "[PERSON_NAME] joined 9 m ago 260842 - [GEOGRAPHIC_DATA] card por comprar; 26084…" at bounding box center [162, 68] width 295 height 37
click at [111, 75] on p "260845 - corrigir o hotel do meeting point;" at bounding box center [162, 73] width 289 height 6
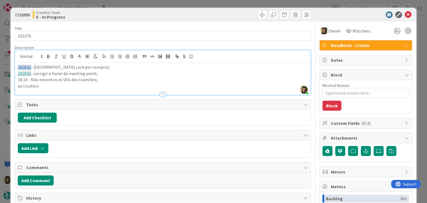
click at [25, 85] on p "os trsnfers" at bounding box center [162, 86] width 289 height 6
click at [49, 85] on p "os trasnfers" at bounding box center [162, 86] width 289 height 6
drag, startPoint x: 30, startPoint y: 84, endPoint x: 44, endPoint y: 78, distance: 15.5
click at [31, 84] on p "os trasnfers" at bounding box center [162, 86] width 289 height 6
click at [53, 82] on p "18.10 - Não encontro os VOs dos transfers;" at bounding box center [162, 79] width 289 height 6
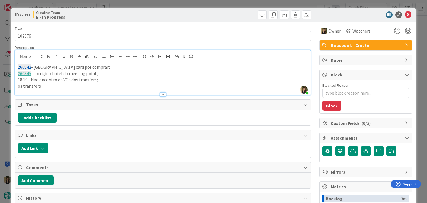
click at [87, 84] on p "os transfers" at bounding box center [162, 86] width 289 height 6
drag, startPoint x: 19, startPoint y: 85, endPoint x: 45, endPoint y: 76, distance: 27.5
click at [19, 85] on p "os transfers que estão no" at bounding box center [162, 86] width 289 height 6
click at [87, 85] on p "11.10 - os transfers que estão no" at bounding box center [162, 86] width 289 height 6
drag, startPoint x: 86, startPoint y: 84, endPoint x: 54, endPoint y: 86, distance: 32.0
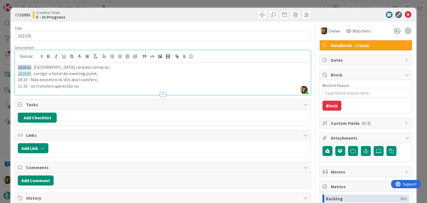
click at [54, 86] on p "11.10 - os transfers que estão no" at bounding box center [162, 86] width 289 height 6
click at [94, 86] on p "11.10 - os transfers que estão no" at bounding box center [162, 86] width 289 height 6
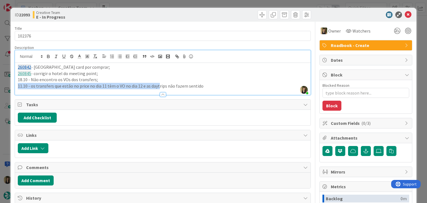
drag, startPoint x: 202, startPoint y: 82, endPoint x: 157, endPoint y: 86, distance: 45.8
click at [157, 86] on div "260842 - [GEOGRAPHIC_DATA] card por comprar; 260845 - corrigir o hotel do meeti…" at bounding box center [162, 79] width 295 height 32
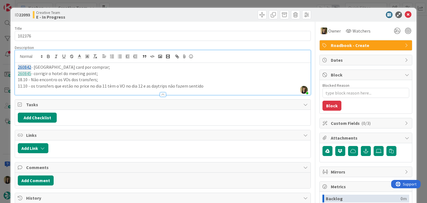
click at [184, 86] on p "11.10 - os transfers que estão no price no dia 11 tèm o VO no dia 12 e as daytr…" at bounding box center [162, 86] width 289 height 6
drag, startPoint x: 184, startPoint y: 88, endPoint x: 169, endPoint y: 79, distance: 17.9
click at [145, 84] on p "11.10 - os transfers que estão no price no dia 11 tèm o VO no dia 12 e as daytr…" at bounding box center [162, 86] width 289 height 6
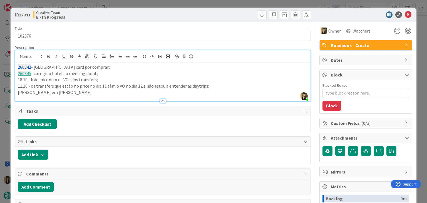
click at [23, 91] on p "[PERSON_NAME] em [PERSON_NAME]" at bounding box center [162, 92] width 289 height 6
click at [64, 91] on p "Os [PERSON_NAME] [PERSON_NAME]" at bounding box center [162, 92] width 289 height 6
click at [150, 16] on div "Creative Team E - In Progress" at bounding box center [97, 14] width 129 height 9
click at [125, 3] on div "ID 22093 Creative Team E - In Progress Title 6 / 128 102376 Description [PERSON…" at bounding box center [213, 101] width 427 height 203
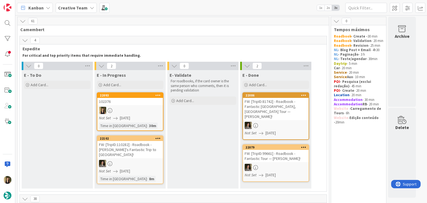
click at [127, 103] on div "102376" at bounding box center [130, 101] width 66 height 7
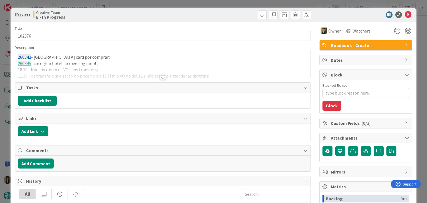
click at [161, 79] on div at bounding box center [163, 77] width 6 height 4
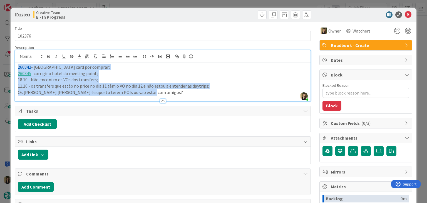
drag, startPoint x: 149, startPoint y: 92, endPoint x: 2, endPoint y: 67, distance: 148.4
click at [1, 67] on div "ID 22093 Creative Team E - In Progress Title 6 / 128 102376 Description [PERSON…" at bounding box center [213, 101] width 427 height 203
copy div "260842 - [GEOGRAPHIC_DATA] card por comprar; 260845 - corrigir o hotel do meeti…"
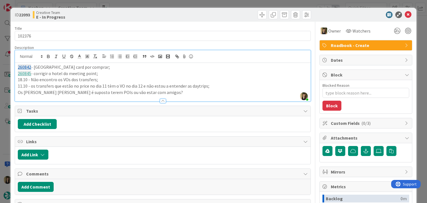
click at [197, 4] on div "ID 22093 Creative Team E - In Progress Title 6 / 128 102376 Description [PERSON…" at bounding box center [213, 101] width 427 height 203
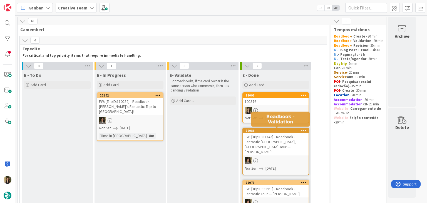
scroll to position [114, 0]
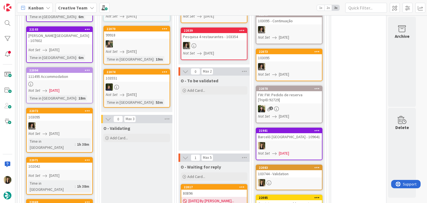
click at [215, 111] on div "O - To be validated Add Card..." at bounding box center [213, 113] width 71 height 75
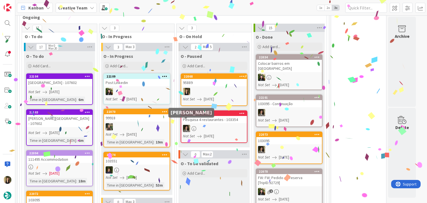
scroll to position [222, 0]
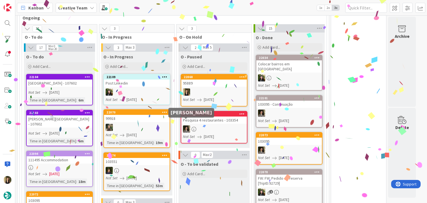
click at [79, 156] on div "111495 Accommodation" at bounding box center [60, 159] width 66 height 7
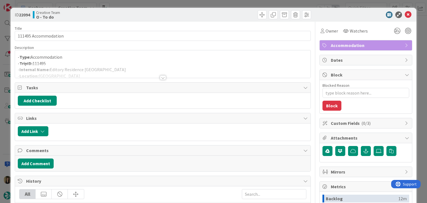
click at [162, 76] on div at bounding box center [163, 77] width 6 height 4
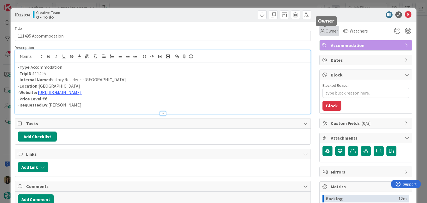
click at [325, 31] on span "Owner" at bounding box center [331, 30] width 12 height 7
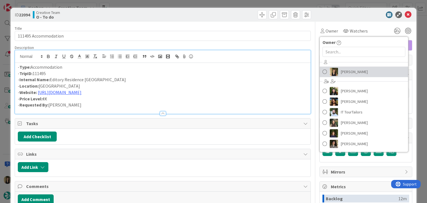
click at [340, 71] on span "[PERSON_NAME]" at bounding box center [353, 71] width 27 height 8
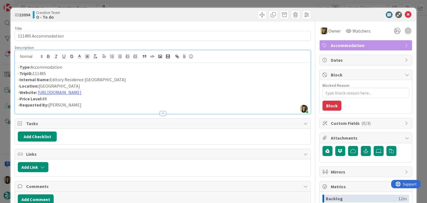
drag, startPoint x: 224, startPoint y: 19, endPoint x: 220, endPoint y: 12, distance: 7.8
click at [222, 18] on div "ID 22094 Creative Team O - To do" at bounding box center [213, 15] width 405 height 14
click at [220, 1] on div "ID 22094 Creative Team O - To do Title 20 / 128 111495 Accommodation Descriptio…" at bounding box center [213, 101] width 427 height 203
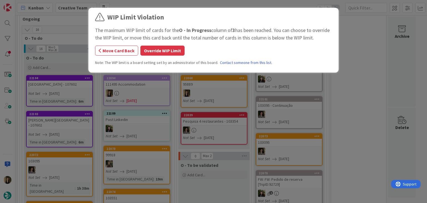
click at [153, 52] on button "Override WIP Limit" at bounding box center [162, 51] width 44 height 10
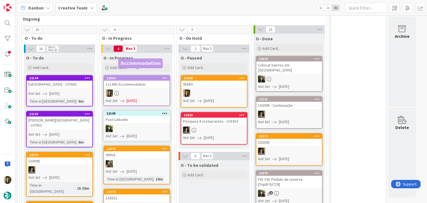
click at [146, 82] on link "22094 111495 Accommodation Not Set [DATE]" at bounding box center [136, 90] width 67 height 31
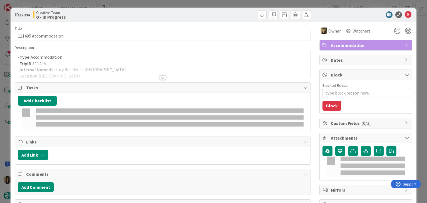
type textarea "x"
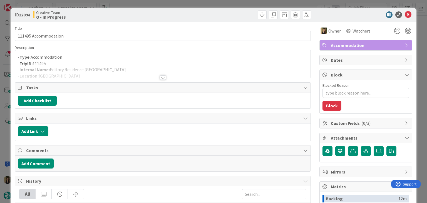
click at [83, 68] on div at bounding box center [162, 71] width 295 height 14
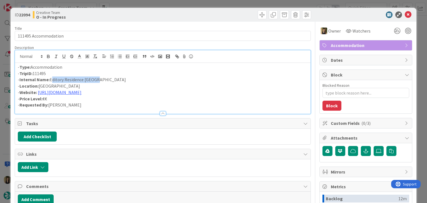
drag, startPoint x: 102, startPoint y: 79, endPoint x: 50, endPoint y: 78, distance: 51.7
click at [50, 78] on p "- Internal Name: Editory Residence [GEOGRAPHIC_DATA]" at bounding box center [162, 79] width 289 height 6
copy p "Editory Residence [GEOGRAPHIC_DATA]"
click at [81, 92] on link "[URL][DOMAIN_NAME]" at bounding box center [60, 92] width 44 height 6
click at [98, 101] on link "[URL][DOMAIN_NAME]" at bounding box center [83, 102] width 38 height 7
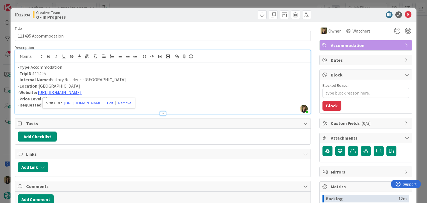
click at [51, 78] on p "- Internal Name: Editory Residence [GEOGRAPHIC_DATA]" at bounding box center [162, 79] width 289 height 6
drag, startPoint x: 108, startPoint y: 80, endPoint x: 51, endPoint y: 80, distance: 57.2
click at [50, 81] on p "- Internal Name: The Editory Residence [GEOGRAPHIC_DATA]" at bounding box center [162, 79] width 289 height 6
copy p "The Editory Residence [GEOGRAPHIC_DATA]"
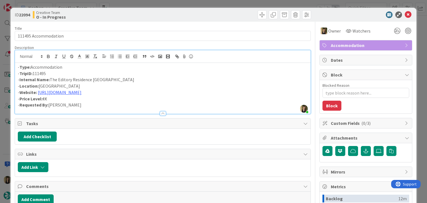
click at [170, 11] on div at bounding box center [237, 14] width 147 height 9
click at [172, 6] on div "ID 22094 Creative Team O - In Progress Title 20 / 128 111495 Accommodation Desc…" at bounding box center [213, 101] width 427 height 203
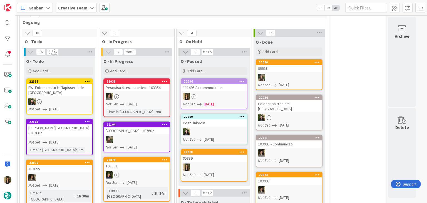
click at [227, 93] on div at bounding box center [214, 96] width 66 height 7
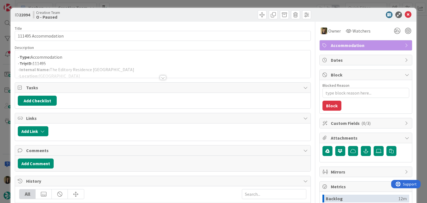
click at [225, 9] on div "ID 22094 Creative Team O - Paused" at bounding box center [213, 15] width 405 height 14
click at [225, 3] on div "ID 22094 Creative Team O - Paused Title 20 / 128 111495 Accommodation Descripti…" at bounding box center [213, 101] width 427 height 203
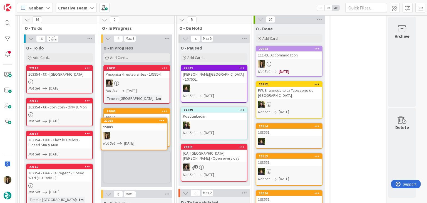
scroll to position [332, 0]
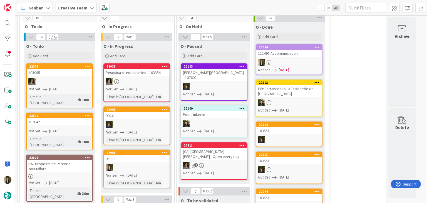
click at [157, 172] on div "Not Set [DATE]" at bounding box center [138, 175] width 64 height 6
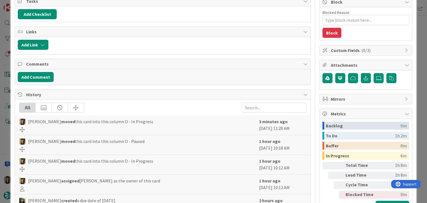
scroll to position [83, 0]
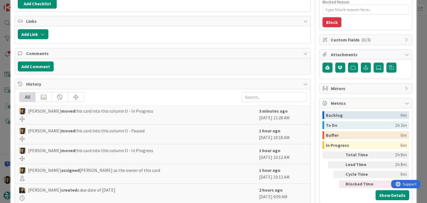
click at [35, 86] on span "History" at bounding box center [163, 84] width 274 height 7
type textarea "x"
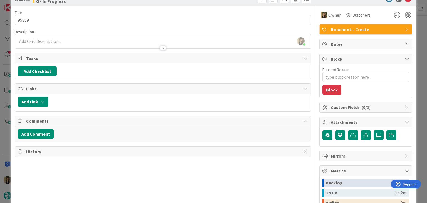
scroll to position [0, 0]
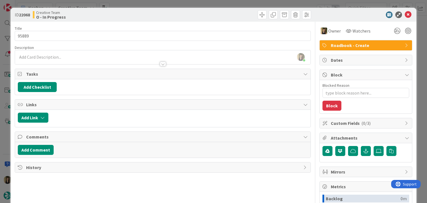
drag, startPoint x: 79, startPoint y: 59, endPoint x: 79, endPoint y: 56, distance: 2.8
click at [79, 59] on div at bounding box center [162, 61] width 295 height 6
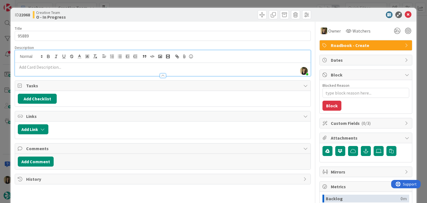
drag, startPoint x: 82, startPoint y: 65, endPoint x: 87, endPoint y: 64, distance: 4.7
click at [82, 66] on p at bounding box center [162, 67] width 289 height 6
paste div
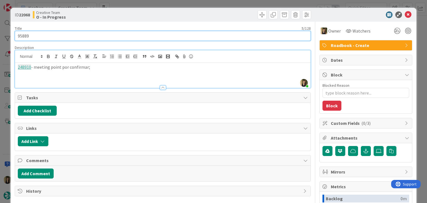
click at [27, 38] on input "95889" at bounding box center [162, 36] width 295 height 10
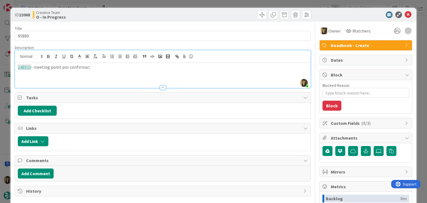
click at [130, 10] on div "ID 22068 Creative Team O - In Progress" at bounding box center [213, 15] width 405 height 14
click at [133, 0] on div "ID 22068 Creative Team O - In Progress Title 5 / 128 95889 Description [GEOGRAP…" at bounding box center [213, 101] width 427 height 203
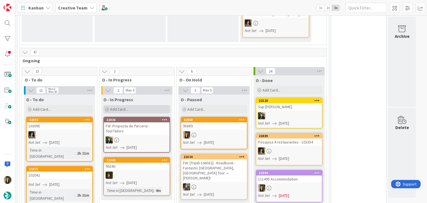
click at [158, 105] on div "Add Card..." at bounding box center [136, 109] width 67 height 8
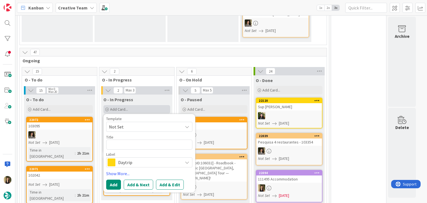
type textarea "x"
type textarea "95889"
type textarea "x"
type textarea "95889"
type textarea "x"
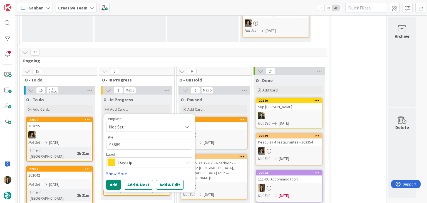
type textarea "95889 P"
type textarea "x"
type textarea "95889 Pr"
type textarea "x"
type textarea "95889 Pra"
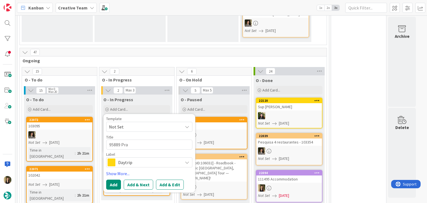
type textarea "x"
type textarea "95889 Prau"
type textarea "x"
type textarea "95889 Praua"
type textarea "x"
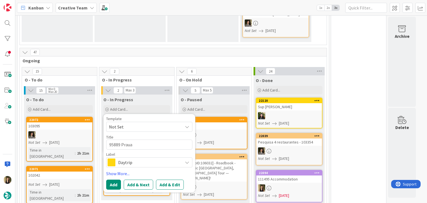
type textarea "95889 Prauan"
type textarea "x"
type textarea "95889 Prauana"
type textarea "x"
type textarea "95889 Prauan"
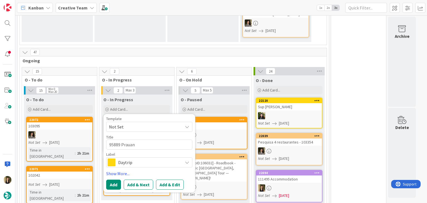
type textarea "x"
type textarea "95889 Praua"
type textarea "x"
type textarea "95889 Prau"
type textarea "x"
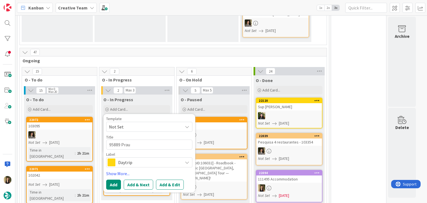
type textarea "95889 Pra"
type textarea "x"
type textarea "95889 Prai"
type textarea "x"
type textarea "95889 [GEOGRAPHIC_DATA]"
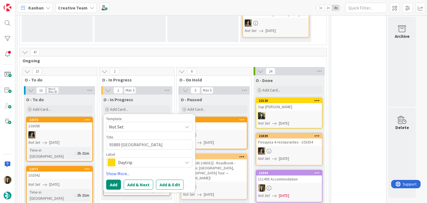
type textarea "x"
type textarea "95889 Praian"
type textarea "x"
type textarea "95889 Praiano"
type textarea "x"
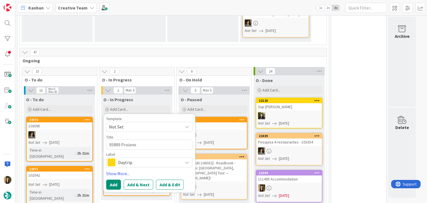
type textarea "95889 Praiano"
type textarea "x"
type textarea "95889 Praiano /"
type textarea "x"
type textarea "95889 Praiano /"
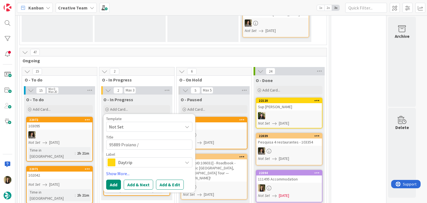
type textarea "x"
type textarea "95889 Praiano / A"
type textarea "x"
type textarea "95889 Praiano / Am"
type textarea "x"
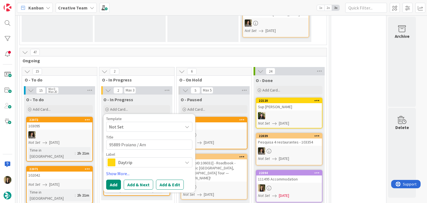
type textarea "95889 Praiano / [GEOGRAPHIC_DATA]"
type textarea "x"
type textarea "95889 Praiano / [GEOGRAPHIC_DATA]"
type textarea "x"
type textarea "95889 Praiano / Amalf"
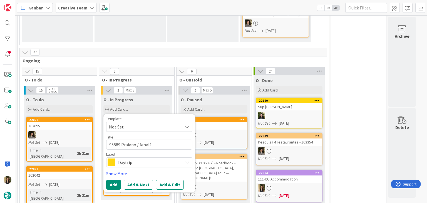
type textarea "x"
type textarea "95889 Praiano / [GEOGRAPHIC_DATA]"
type textarea "x"
type textarea "95889 Praiano / [GEOGRAPHIC_DATA]"
type textarea "x"
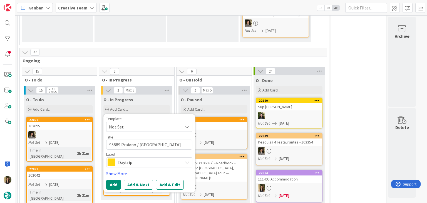
type textarea "95889 Praiano / [GEOGRAPHIC_DATA] /"
type textarea "x"
type textarea "95889 Praiano / [GEOGRAPHIC_DATA] /"
type textarea "x"
type textarea "95889 Praiano / Amalfi / P"
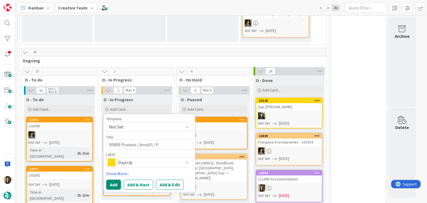
type textarea "x"
type textarea "95889 Praiano / [GEOGRAPHIC_DATA] / Pr"
type textarea "x"
type textarea "95889 Praiano / [GEOGRAPHIC_DATA] / Pra"
type textarea "x"
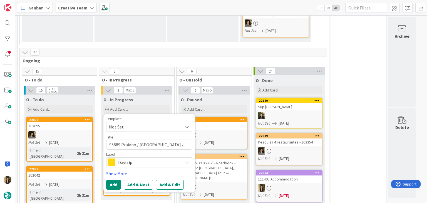
type textarea "95889 Praiano / [GEOGRAPHIC_DATA] / Prai"
type textarea "x"
type textarea "95889 Praiano / [GEOGRAPHIC_DATA] / [GEOGRAPHIC_DATA]"
type textarea "x"
type textarea "95889 Praiano / [GEOGRAPHIC_DATA] / [GEOGRAPHIC_DATA]"
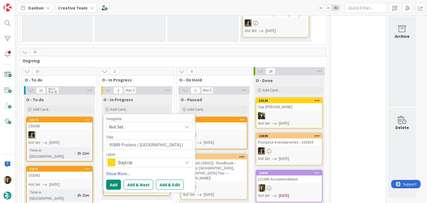
type textarea "x"
drag, startPoint x: 148, startPoint y: 124, endPoint x: 122, endPoint y: 122, distance: 26.2
click at [122, 139] on textarea "95889 Praiano / [GEOGRAPHIC_DATA] / [GEOGRAPHIC_DATA]" at bounding box center [149, 144] width 86 height 10
type textarea "95889 Praiano / [GEOGRAPHIC_DATA] / [GEOGRAPHIC_DATA]"
click at [114, 179] on button "Add" at bounding box center [113, 184] width 15 height 10
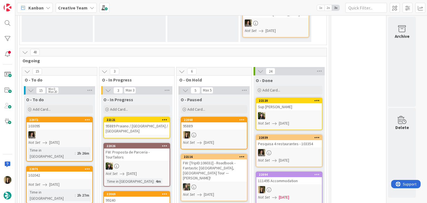
click at [144, 117] on link "22121 95889 [GEOGRAPHIC_DATA] / [GEOGRAPHIC_DATA] / [GEOGRAPHIC_DATA]" at bounding box center [136, 128] width 67 height 22
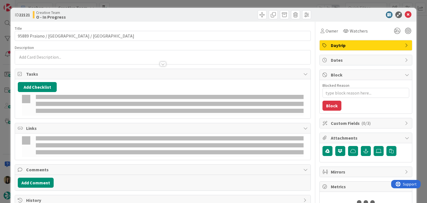
click at [70, 57] on p at bounding box center [162, 57] width 289 height 6
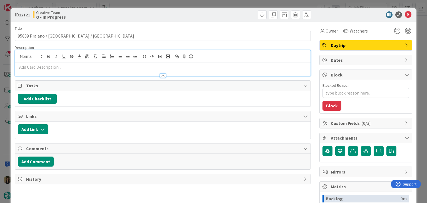
click at [71, 68] on p at bounding box center [162, 67] width 289 height 6
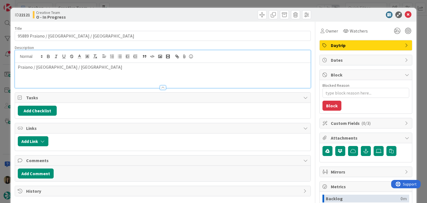
drag, startPoint x: 150, startPoint y: 18, endPoint x: 155, endPoint y: 3, distance: 16.3
click at [150, 17] on div "Creative Team O - In Progress" at bounding box center [97, 14] width 129 height 9
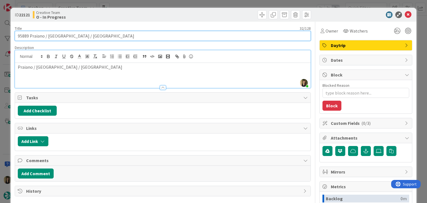
drag, startPoint x: 85, startPoint y: 33, endPoint x: 30, endPoint y: 35, distance: 54.7
click at [30, 35] on input "95889 Praiano / [GEOGRAPHIC_DATA] / [GEOGRAPHIC_DATA]" at bounding box center [162, 36] width 295 height 10
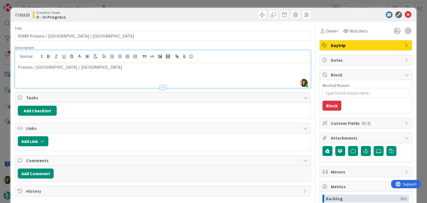
click at [155, 17] on div "Creative Team O - In Progress" at bounding box center [97, 14] width 129 height 9
click at [159, 6] on div "ID 22121 Creative Team O - In Progress Title 32 / 128 95889 Praiano / [GEOGRAPH…" at bounding box center [213, 101] width 427 height 203
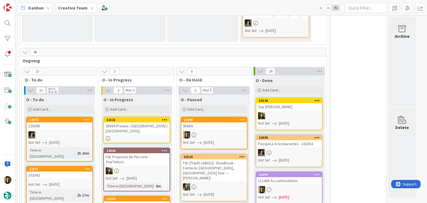
click at [152, 122] on div "95889 Praiano / [GEOGRAPHIC_DATA] / [GEOGRAPHIC_DATA]" at bounding box center [137, 128] width 66 height 12
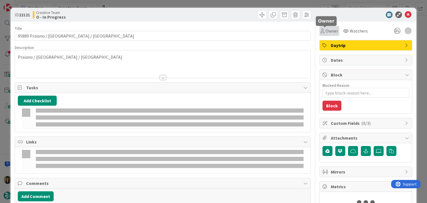
click at [325, 31] on span "Owner" at bounding box center [331, 30] width 12 height 7
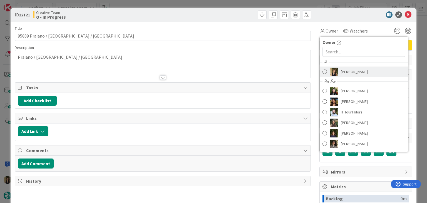
click at [349, 69] on span "[PERSON_NAME]" at bounding box center [353, 71] width 27 height 8
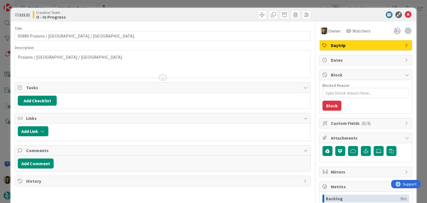
drag, startPoint x: 205, startPoint y: 13, endPoint x: 207, endPoint y: 0, distance: 13.2
click at [204, 12] on div at bounding box center [237, 14] width 147 height 9
click at [209, 3] on div "ID 22121 Creative Team O - In Progress Title 32 / 128 95889 Praiano / [GEOGRAPH…" at bounding box center [213, 101] width 427 height 203
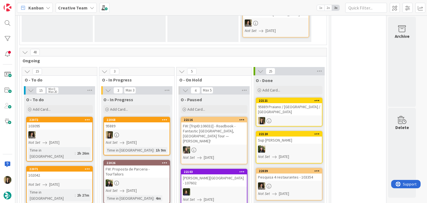
drag, startPoint x: 227, startPoint y: 107, endPoint x: 150, endPoint y: 111, distance: 76.7
click at [150, 131] on div at bounding box center [137, 134] width 66 height 7
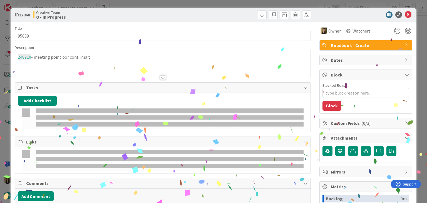
type textarea "x"
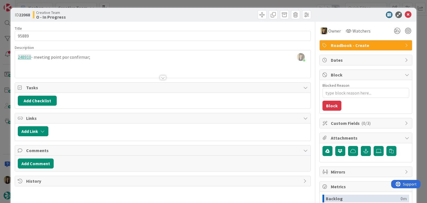
click at [105, 55] on div "[PERSON_NAME] just joined 248910 - meeting point por confirmar;" at bounding box center [162, 63] width 295 height 27
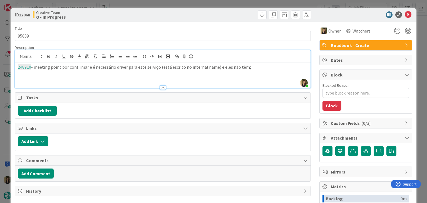
drag, startPoint x: 211, startPoint y: 69, endPoint x: 11, endPoint y: 68, distance: 200.2
click at [11, 68] on div "ID 22068 Creative Team O - In Progress Title 5 / 128 95889 Description [PERSON_…" at bounding box center [213, 149] width 405 height 283
copy p "248910 - meeting point por confirmar e é necessário driver para este serviço (e…"
drag, startPoint x: 161, startPoint y: 17, endPoint x: 161, endPoint y: 7, distance: 10.3
click at [161, 16] on div "ID 22068 Creative Team O - In Progress" at bounding box center [163, 14] width 296 height 9
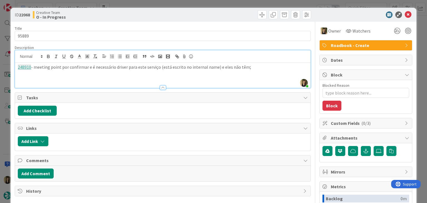
click at [161, 6] on div "ID 22068 Creative Team O - In Progress Title 5 / 128 95889 Description [PERSON_…" at bounding box center [213, 101] width 427 height 203
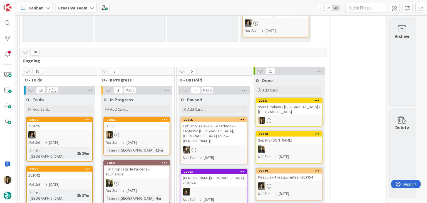
click at [161, 5] on div "Kanban Creative Team 1x 2x 3x" at bounding box center [220, 7] width 411 height 15
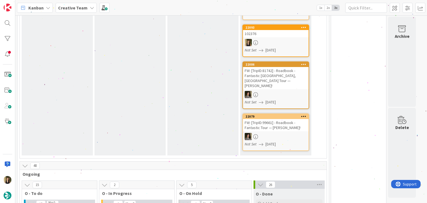
scroll to position [333, 0]
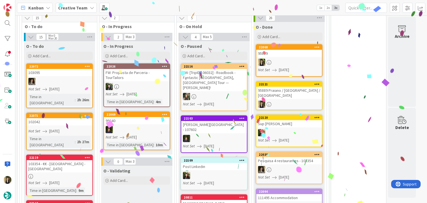
click at [77, 128] on div "Not Set [DATE]" at bounding box center [60, 131] width 64 height 6
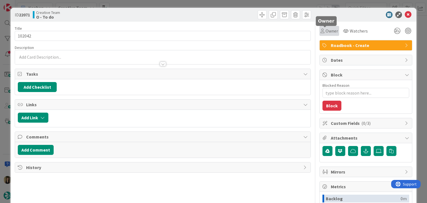
click at [329, 35] on div "Owner" at bounding box center [329, 31] width 20 height 10
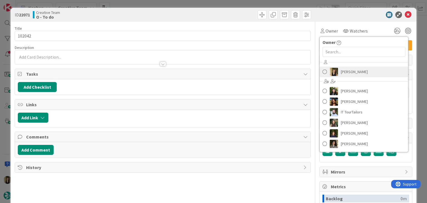
drag, startPoint x: 352, startPoint y: 72, endPoint x: 323, endPoint y: 54, distance: 33.9
click at [352, 72] on span "[PERSON_NAME]" at bounding box center [353, 71] width 27 height 8
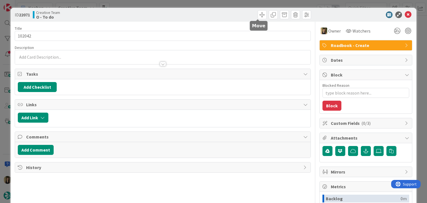
click at [247, 13] on div at bounding box center [237, 14] width 147 height 9
click at [241, 4] on div "ID 22071 Creative Team O - To do Title 6 / 128 102042 Description Owner Watcher…" at bounding box center [213, 101] width 427 height 203
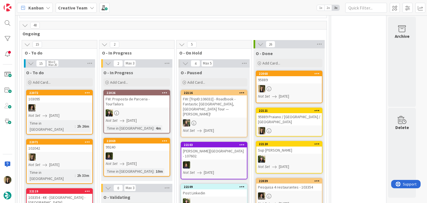
scroll to position [305, 0]
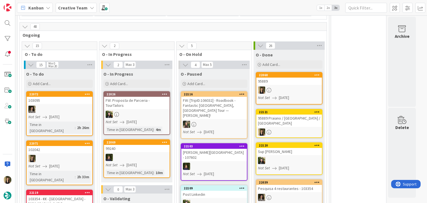
click at [73, 146] on div "102042" at bounding box center [60, 149] width 66 height 7
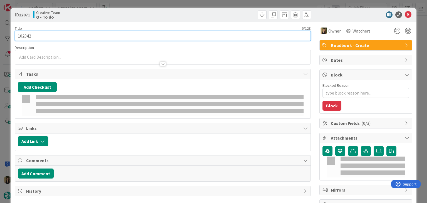
click at [27, 37] on input "102042" at bounding box center [162, 36] width 295 height 10
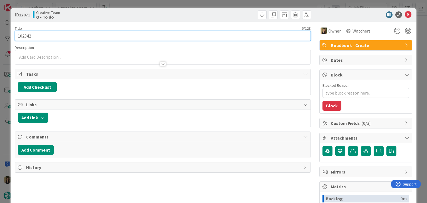
click at [27, 37] on input "102042" at bounding box center [162, 36] width 295 height 10
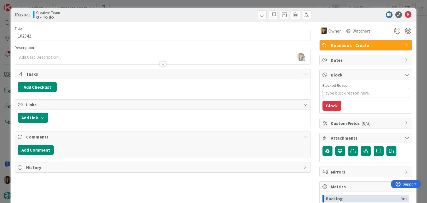
drag, startPoint x: 149, startPoint y: 15, endPoint x: 148, endPoint y: 8, distance: 7.0
click at [148, 15] on div "Creative Team O - To do" at bounding box center [97, 14] width 129 height 9
click at [147, 5] on div "ID 22071 Creative Team O - To do Title 6 / 128 102042 Description [PERSON_NAME]…" at bounding box center [213, 101] width 427 height 203
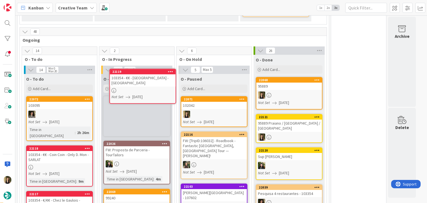
scroll to position [294, 0]
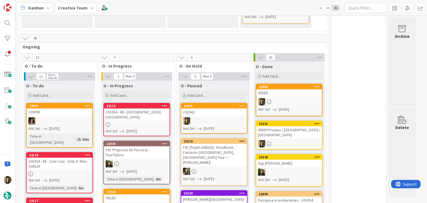
click at [160, 122] on div at bounding box center [137, 124] width 66 height 5
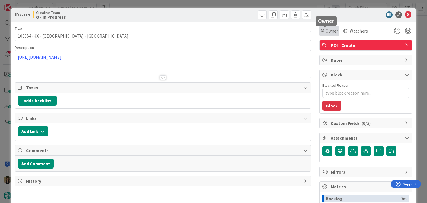
click at [332, 32] on span "Owner" at bounding box center [331, 30] width 12 height 7
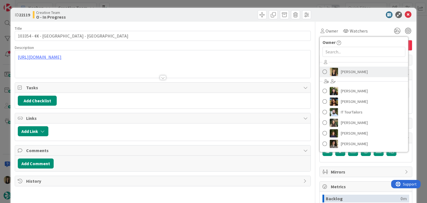
click at [346, 72] on span "[PERSON_NAME]" at bounding box center [353, 71] width 27 height 8
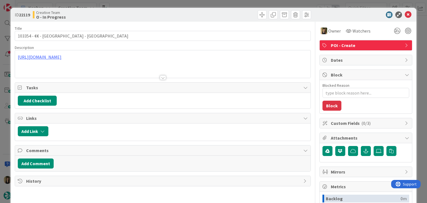
click at [161, 74] on div at bounding box center [162, 71] width 295 height 14
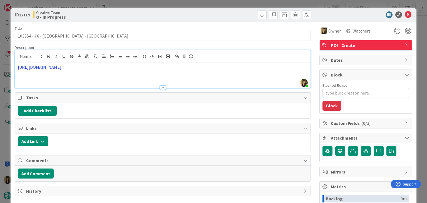
click at [61, 68] on link "[URL][DOMAIN_NAME]" at bounding box center [40, 67] width 44 height 6
click at [102, 83] on link "[URL][DOMAIN_NAME]" at bounding box center [98, 84] width 38 height 7
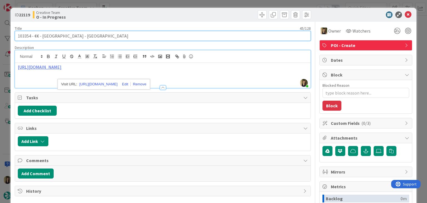
drag, startPoint x: 82, startPoint y: 36, endPoint x: 42, endPoint y: 36, distance: 39.7
click at [42, 36] on input "103354 - €€ - [GEOGRAPHIC_DATA] - [GEOGRAPHIC_DATA]" at bounding box center [162, 36] width 295 height 10
click at [101, 34] on input "103354 - €€ - [GEOGRAPHIC_DATA] - [GEOGRAPHIC_DATA]" at bounding box center [162, 36] width 295 height 10
drag, startPoint x: 82, startPoint y: 36, endPoint x: 71, endPoint y: 33, distance: 11.1
click at [34, 35] on input "103354 - €€ - [GEOGRAPHIC_DATA] - [GEOGRAPHIC_DATA]" at bounding box center [162, 36] width 295 height 10
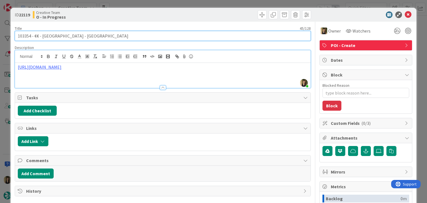
drag, startPoint x: 127, startPoint y: 36, endPoint x: 110, endPoint y: 38, distance: 17.4
click at [127, 35] on input "103354 - €€ - [GEOGRAPHIC_DATA] - [GEOGRAPHIC_DATA]" at bounding box center [162, 36] width 295 height 10
drag, startPoint x: 82, startPoint y: 36, endPoint x: 43, endPoint y: 35, distance: 39.5
click at [43, 35] on input "103354 - €€ - [GEOGRAPHIC_DATA] - [GEOGRAPHIC_DATA]" at bounding box center [162, 36] width 295 height 10
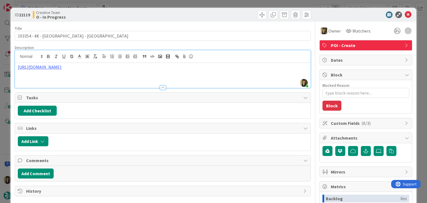
click at [136, 12] on div "Creative Team O - In Progress" at bounding box center [97, 14] width 129 height 9
click at [141, 5] on div "ID 22119 Creative Team O - In Progress Title 45 / 128 103354 - €€ - [GEOGRAPHIC…" at bounding box center [213, 101] width 427 height 203
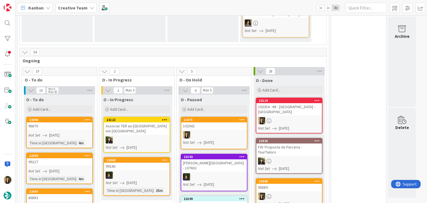
click at [309, 117] on div at bounding box center [289, 120] width 66 height 7
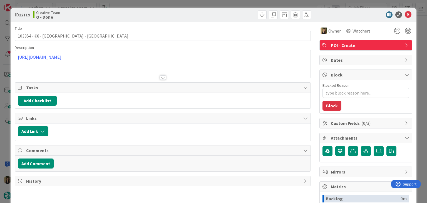
drag, startPoint x: 224, startPoint y: 15, endPoint x: 221, endPoint y: 7, distance: 8.4
click at [223, 14] on div at bounding box center [237, 14] width 147 height 9
click at [221, 4] on div "ID 22119 Creative Team O - Done Title 45 / 128 103354 - €€ - [GEOGRAPHIC_DATA] …" at bounding box center [213, 101] width 427 height 203
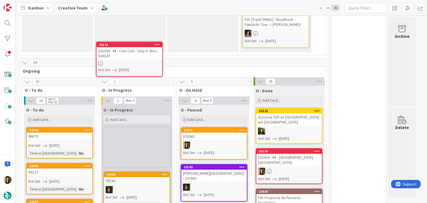
scroll to position [269, 0]
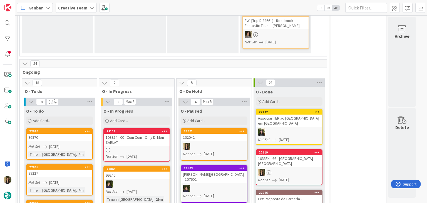
click at [157, 134] on div "103354 - €€ - Coin Coin - Only D. Mon - SARLAT" at bounding box center [137, 140] width 66 height 12
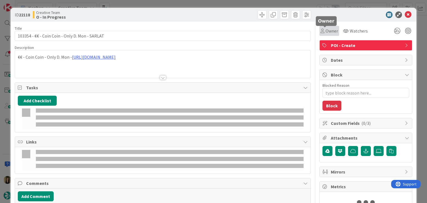
click at [320, 31] on div "Owner" at bounding box center [328, 30] width 17 height 7
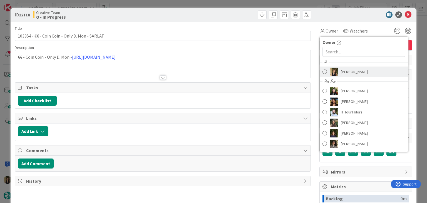
click at [351, 69] on span "[PERSON_NAME]" at bounding box center [353, 71] width 27 height 8
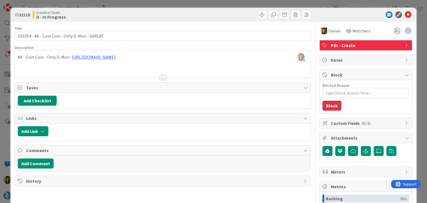
click at [158, 56] on div "[PERSON_NAME] just joined €€ - Coin Coin - Only D. Mon - [URL][DOMAIN_NAME]" at bounding box center [162, 63] width 295 height 27
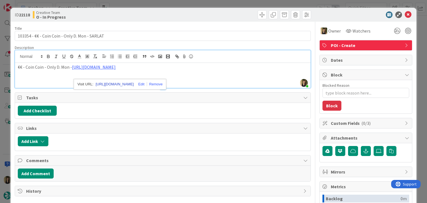
click at [134, 84] on link "[URL][DOMAIN_NAME]" at bounding box center [115, 84] width 38 height 7
drag, startPoint x: 125, startPoint y: 13, endPoint x: 132, endPoint y: 6, distance: 9.6
click at [125, 13] on div "Creative Team O - In Progress" at bounding box center [97, 14] width 129 height 9
click at [133, 5] on div "ID 22118 Creative Team O - In Progress Title 46 / 128 103354 - €€ - Coin Coin -…" at bounding box center [213, 101] width 427 height 203
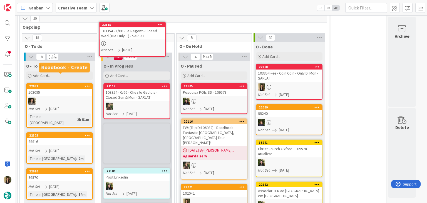
scroll to position [344, 0]
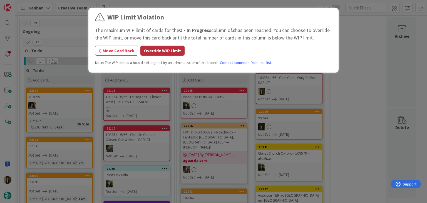
click at [164, 49] on button "Override WIP Limit" at bounding box center [162, 51] width 44 height 10
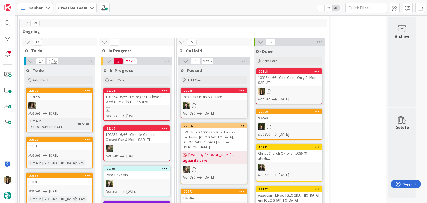
click at [155, 93] on div "103354 - €/€€ - Le Regent - Closed Wed (Tue Only L.) - SARLAT" at bounding box center [137, 99] width 66 height 12
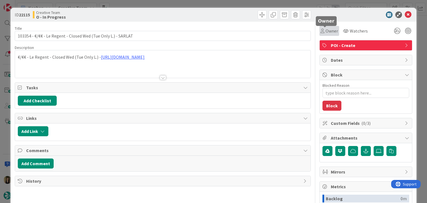
click at [320, 31] on div "Owner" at bounding box center [328, 30] width 17 height 7
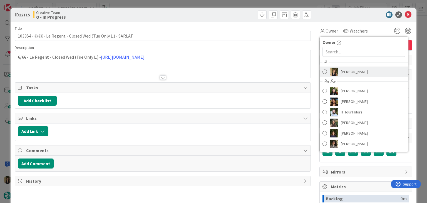
click at [343, 70] on span "[PERSON_NAME]" at bounding box center [353, 71] width 27 height 8
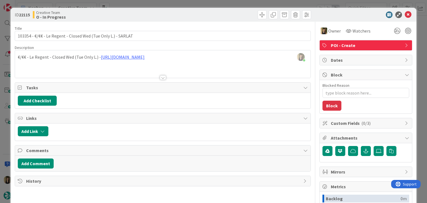
click at [160, 76] on div at bounding box center [163, 77] width 6 height 4
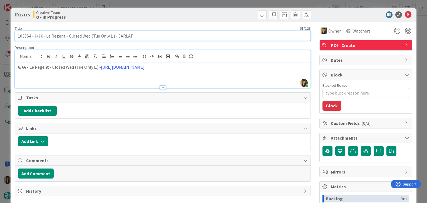
drag, startPoint x: 112, startPoint y: 35, endPoint x: 64, endPoint y: 29, distance: 48.1
click at [34, 35] on input "103354 - €/€€ - Le Regent - Closed Wed (Tue Only L.) - SARLAT" at bounding box center [162, 36] width 295 height 10
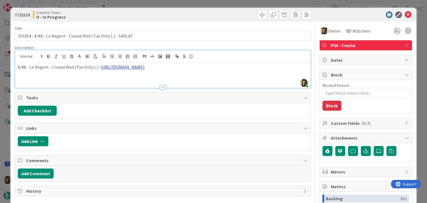
click at [137, 65] on link "[URL][DOMAIN_NAME]" at bounding box center [123, 67] width 44 height 6
click at [131, 82] on link "[URL][DOMAIN_NAME]" at bounding box center [125, 84] width 38 height 7
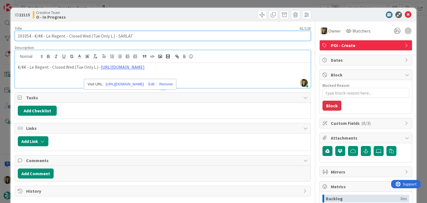
drag, startPoint x: 63, startPoint y: 35, endPoint x: 46, endPoint y: 36, distance: 17.5
click at [46, 36] on input "103354 - €/€€ - Le Regent - Closed Wed (Tue Only L.) - SARLAT" at bounding box center [162, 36] width 295 height 10
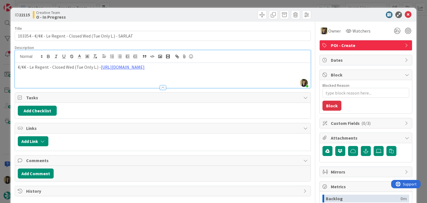
click at [129, 17] on div "Creative Team O - In Progress" at bounding box center [97, 14] width 129 height 9
click at [134, 4] on div "ID 22115 Creative Team O - In Progress Title 61 / 128 103354 - €/€€ - Le Regent…" at bounding box center [213, 101] width 427 height 203
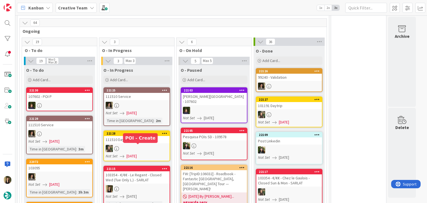
click at [152, 185] on div at bounding box center [137, 188] width 66 height 7
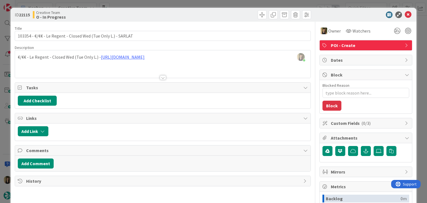
click at [225, 14] on div at bounding box center [237, 14] width 147 height 9
click at [224, 5] on div "ID 22115 Creative Team O - In Progress Title 61 / 128 103354 - €/€€ - Le Regent…" at bounding box center [213, 101] width 427 height 203
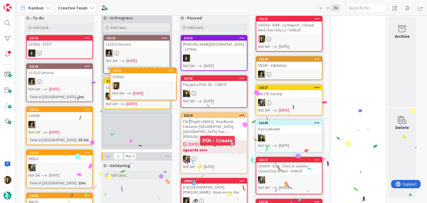
scroll to position [396, 0]
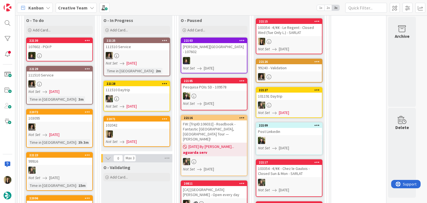
click at [142, 121] on div "102042" at bounding box center [137, 124] width 66 height 7
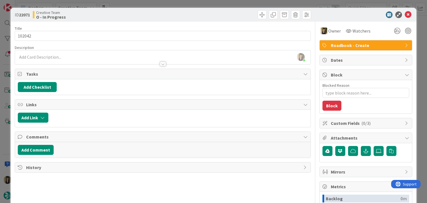
type textarea "x"
click at [71, 59] on div at bounding box center [162, 61] width 295 height 6
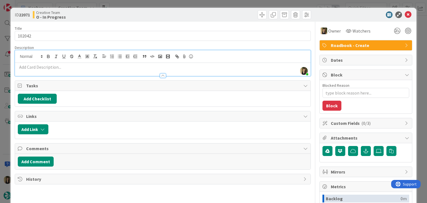
click at [68, 68] on p at bounding box center [162, 67] width 289 height 6
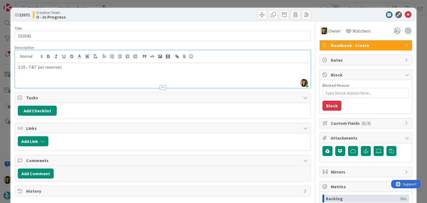
scroll to position [443, 0]
click at [133, 12] on div "Creative Team O - In Progress" at bounding box center [97, 14] width 129 height 9
click at [136, 1] on div "ID 22071 Creative Team O - In Progress Title 6 / 128 102042 Description [PERSON…" at bounding box center [213, 101] width 427 height 203
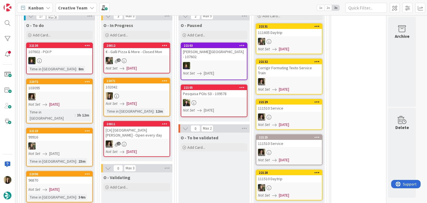
click at [148, 78] on link "22071 102042 Not Set [DATE] Time in [GEOGRAPHIC_DATA] : 12m" at bounding box center [136, 97] width 67 height 39
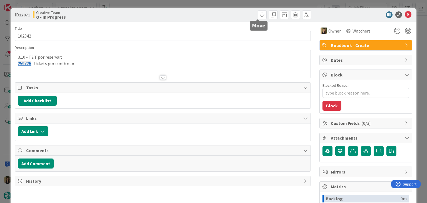
drag, startPoint x: 241, startPoint y: 12, endPoint x: 240, endPoint y: 9, distance: 3.3
click at [241, 12] on div at bounding box center [237, 14] width 147 height 9
click at [240, 2] on div "ID 22071 Creative Team O - In Progress Title 6 / 128 102042 Description 3.10 - …" at bounding box center [213, 101] width 427 height 203
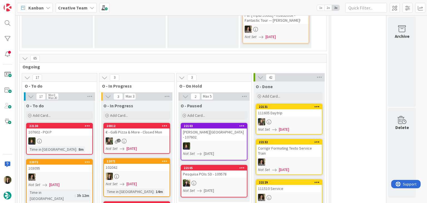
scroll to position [415, 0]
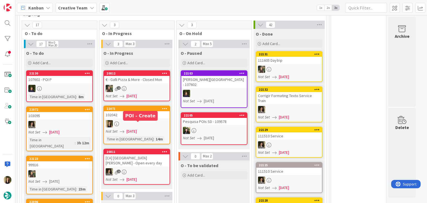
click at [145, 120] on div at bounding box center [137, 123] width 66 height 7
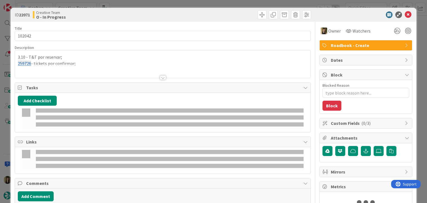
click at [103, 65] on div at bounding box center [162, 71] width 295 height 14
type textarea "x"
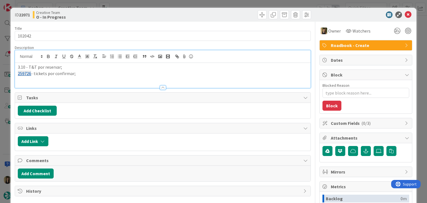
click at [97, 72] on p "259726 - tickets por confirmar;" at bounding box center [162, 73] width 289 height 6
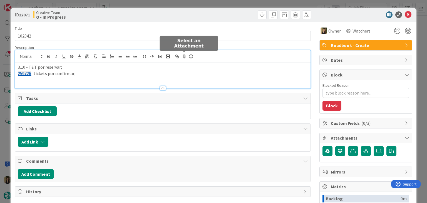
paste div
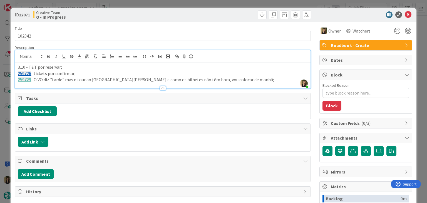
drag, startPoint x: 128, startPoint y: 12, endPoint x: 129, endPoint y: 4, distance: 8.4
click at [128, 12] on div "Creative Team O - In Progress" at bounding box center [97, 14] width 129 height 9
click at [129, 4] on div "ID 22071 Creative Team O - In Progress Title 6 / 128 102042 Description [PERSON…" at bounding box center [213, 101] width 427 height 203
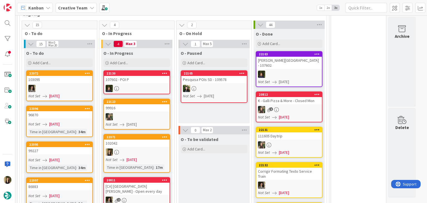
click at [148, 148] on div at bounding box center [137, 151] width 66 height 7
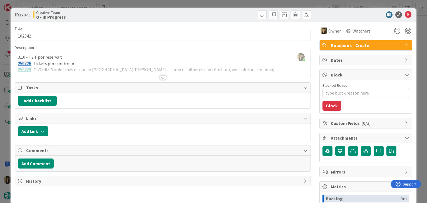
drag, startPoint x: 227, startPoint y: 9, endPoint x: 226, endPoint y: 2, distance: 7.6
click at [227, 9] on div "ID 22071 Creative Team O - In Progress" at bounding box center [213, 15] width 405 height 14
click at [226, 2] on div "ID 22071 Creative Team O - In Progress Title 6 / 128 102042 Description [PERSON…" at bounding box center [213, 101] width 427 height 203
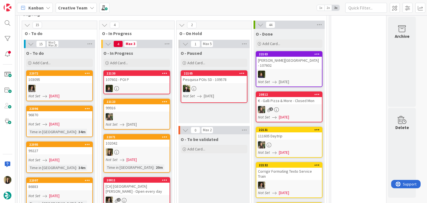
click at [125, 99] on link "22123 99916 Not Set [DATE]" at bounding box center [136, 114] width 67 height 31
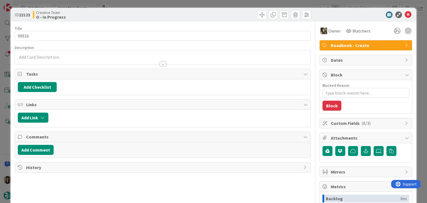
click at [177, 2] on div "ID 22123 Creative Team O - In Progress Title 5 / 128 99916 Description Owner Wa…" at bounding box center [213, 101] width 427 height 203
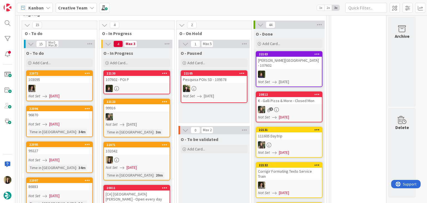
click at [158, 147] on div "102042" at bounding box center [137, 150] width 66 height 7
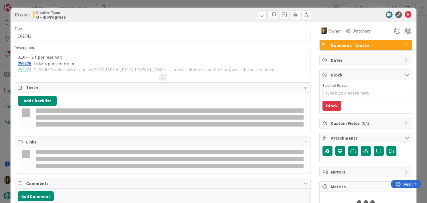
type textarea "x"
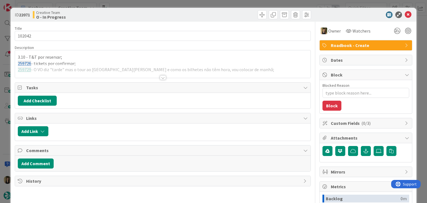
click at [160, 76] on div at bounding box center [163, 77] width 6 height 4
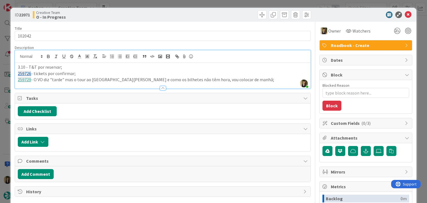
click at [232, 12] on div at bounding box center [237, 14] width 147 height 9
click at [232, 4] on div "ID 22071 Creative Team O - In Progress Title 6 / 128 102042 Description [PERSON…" at bounding box center [213, 101] width 427 height 203
